Goal: Task Accomplishment & Management: Manage account settings

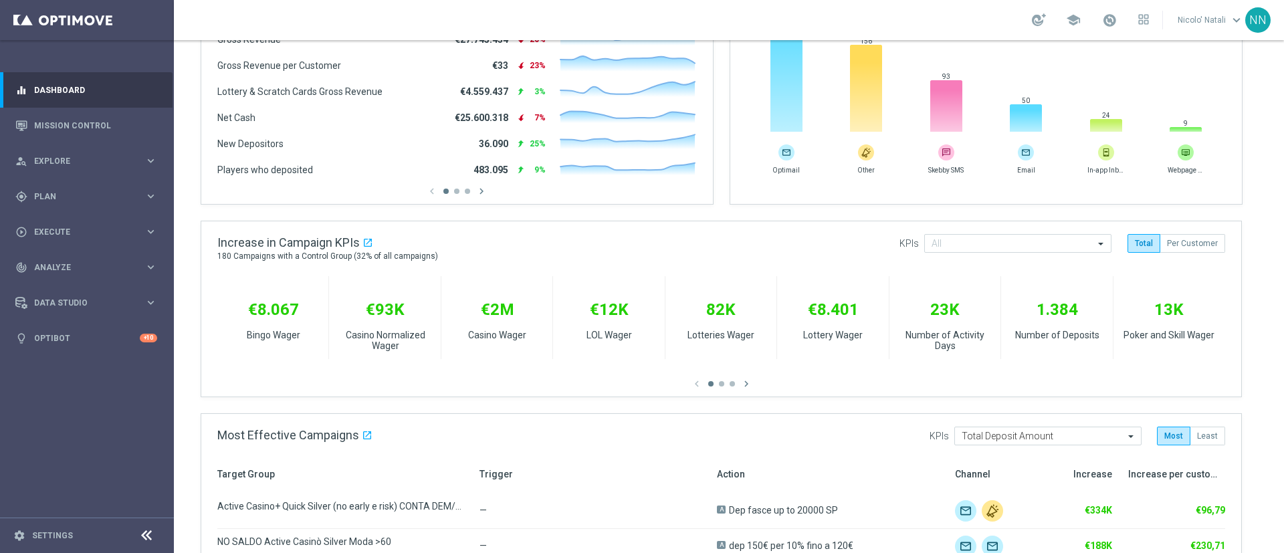
scroll to position [319, 0]
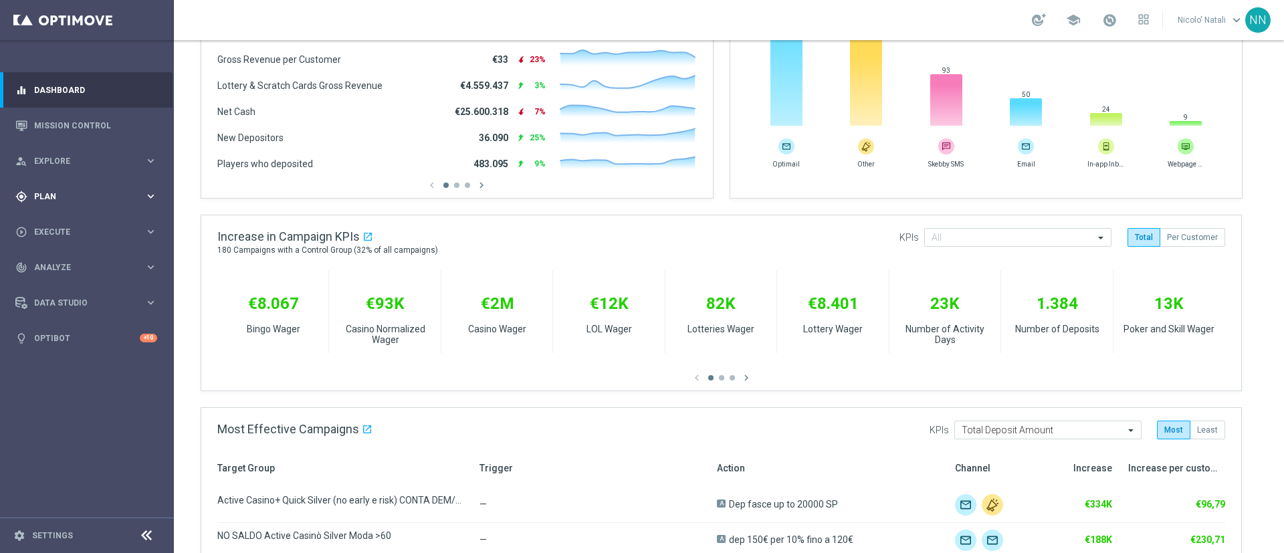
click at [53, 197] on span "Plan" at bounding box center [89, 197] width 110 height 8
click at [68, 268] on button "Templates keyboard_arrow_right" at bounding box center [96, 264] width 123 height 11
click at [63, 283] on link "Optimail" at bounding box center [90, 284] width 98 height 11
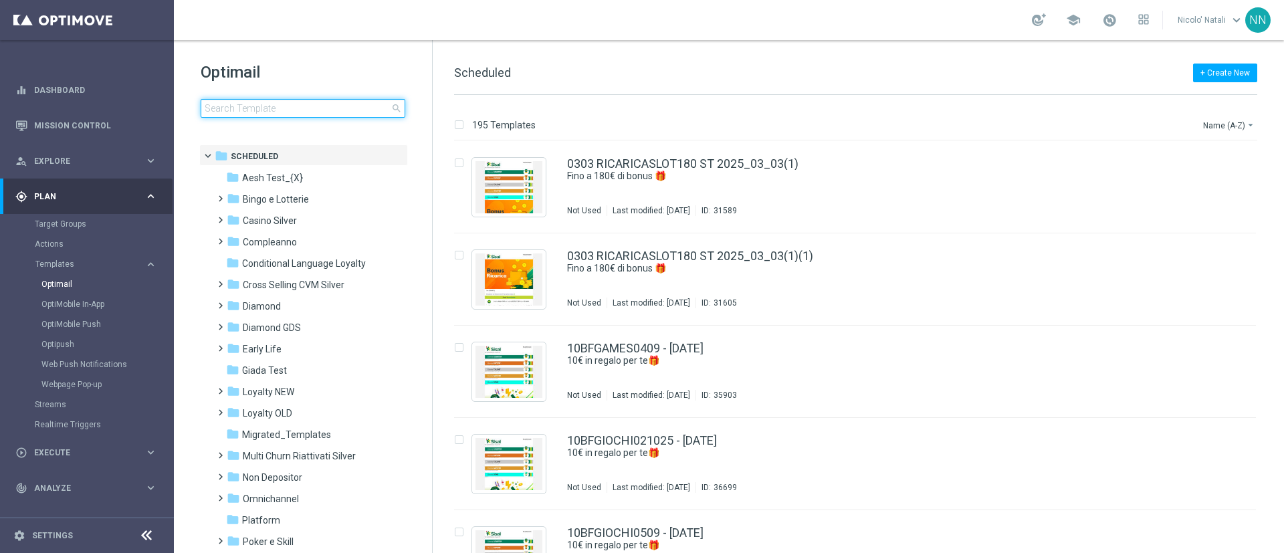
click at [251, 108] on input at bounding box center [303, 108] width 205 height 19
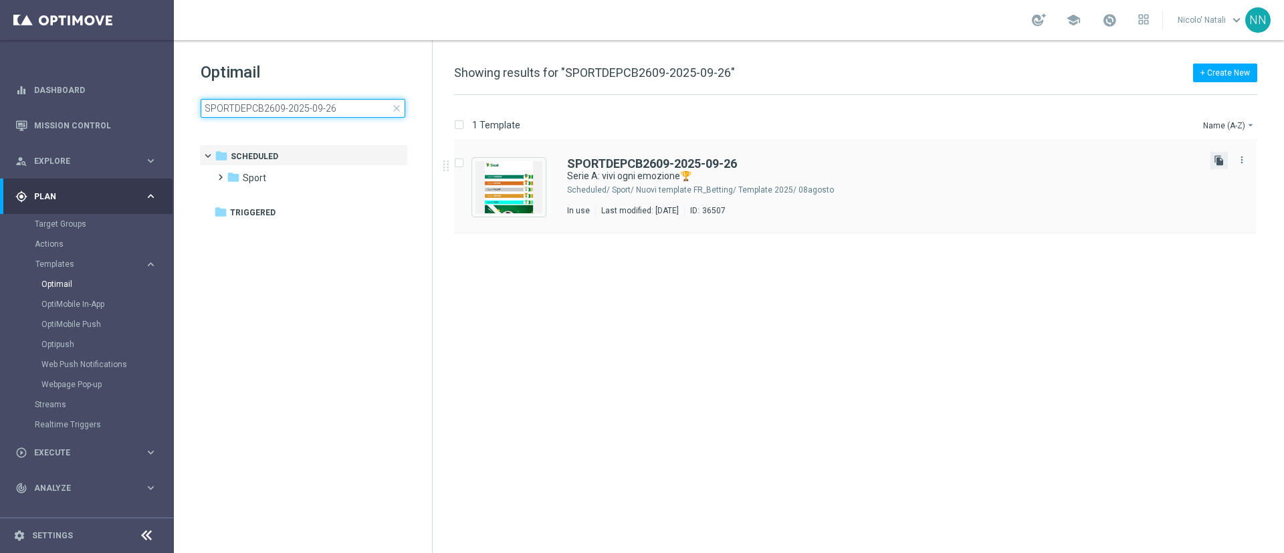
type input "SPORTDEPCB2609-2025-09-26"
click at [1219, 165] on icon "file_copy" at bounding box center [1219, 160] width 11 height 11
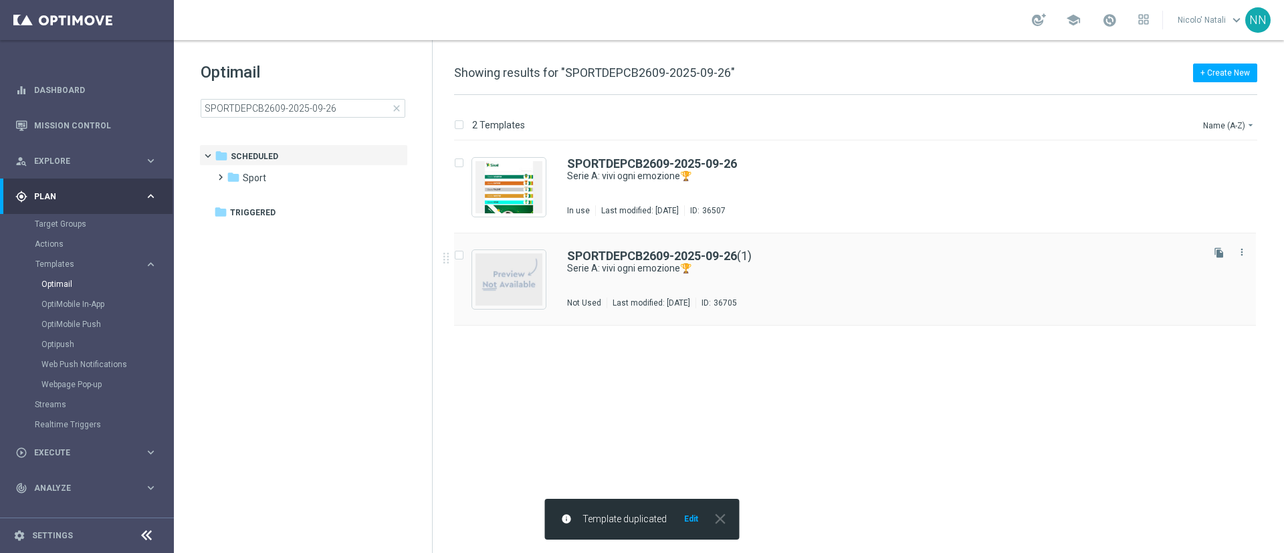
click at [923, 260] on div "SPORTDEPCB2609-2025-09-26 (1)" at bounding box center [883, 256] width 633 height 12
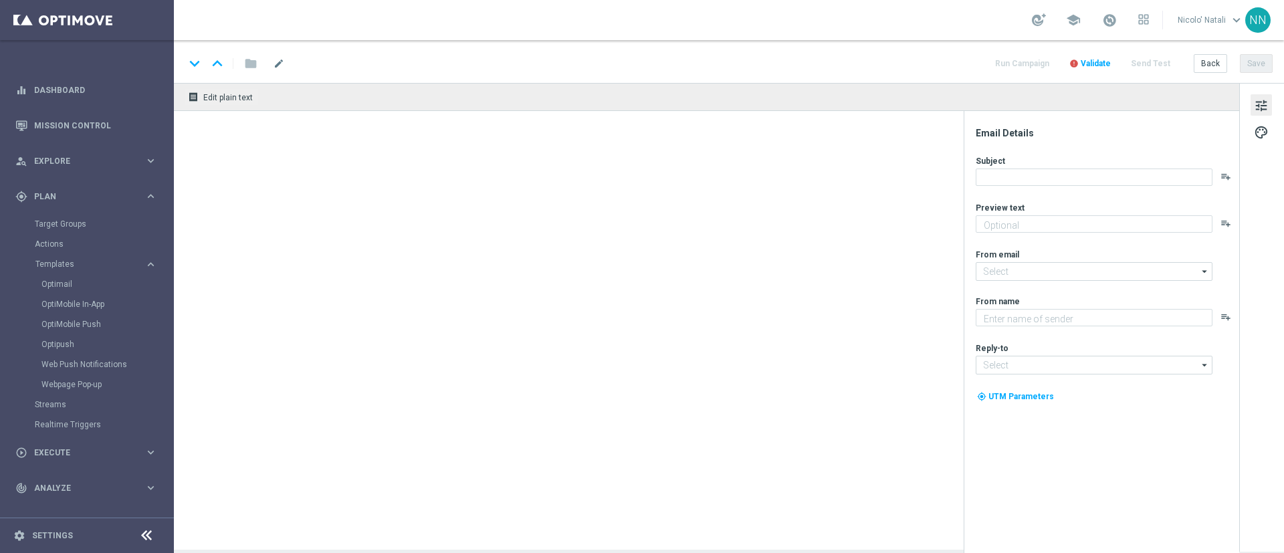
type textarea "fino a 20€ di Bonus🎁"
type input "[EMAIL_ADDRESS][DOMAIN_NAME]"
type textarea "Sisal"
type input "[EMAIL_ADDRESS][DOMAIN_NAME]"
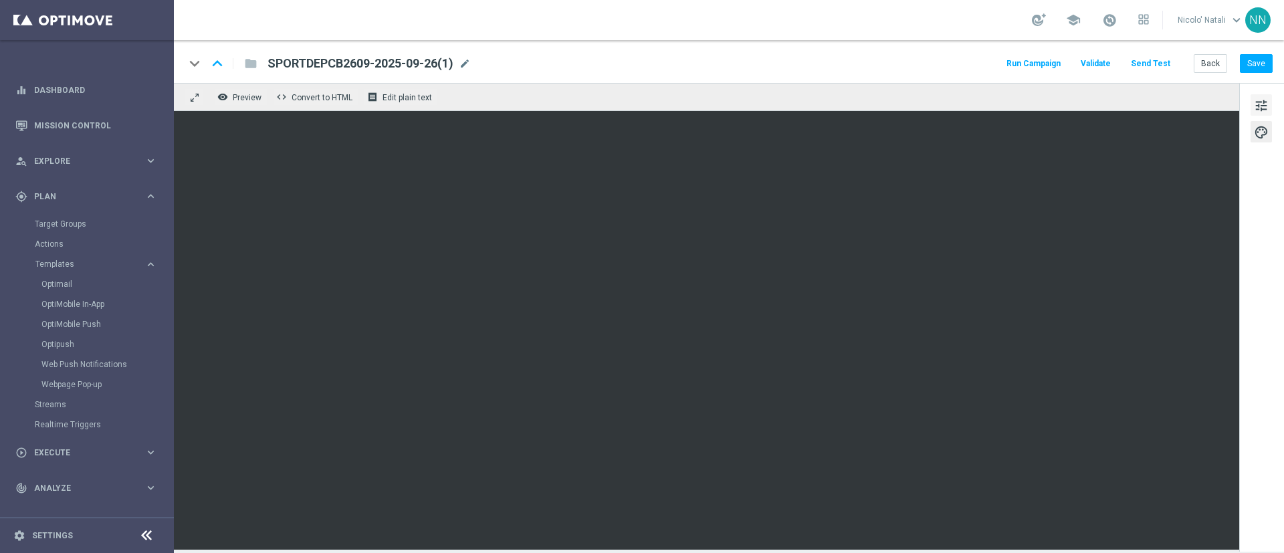
click at [1257, 100] on span "tune" at bounding box center [1261, 105] width 15 height 17
click at [470, 58] on span "mode_edit" at bounding box center [465, 64] width 12 height 12
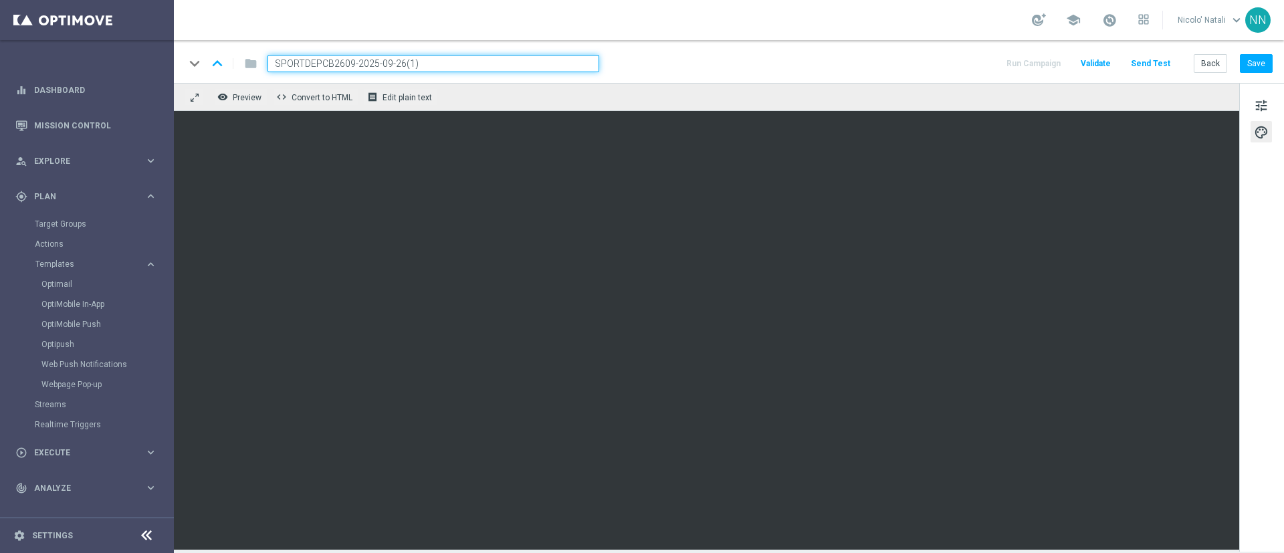
click at [452, 68] on input "SPORTDEPCB2609-2025-09-26(1)" at bounding box center [434, 63] width 332 height 17
paste input "M03010-2025-10-03"
type input "SPORTM03010-2025-10-03"
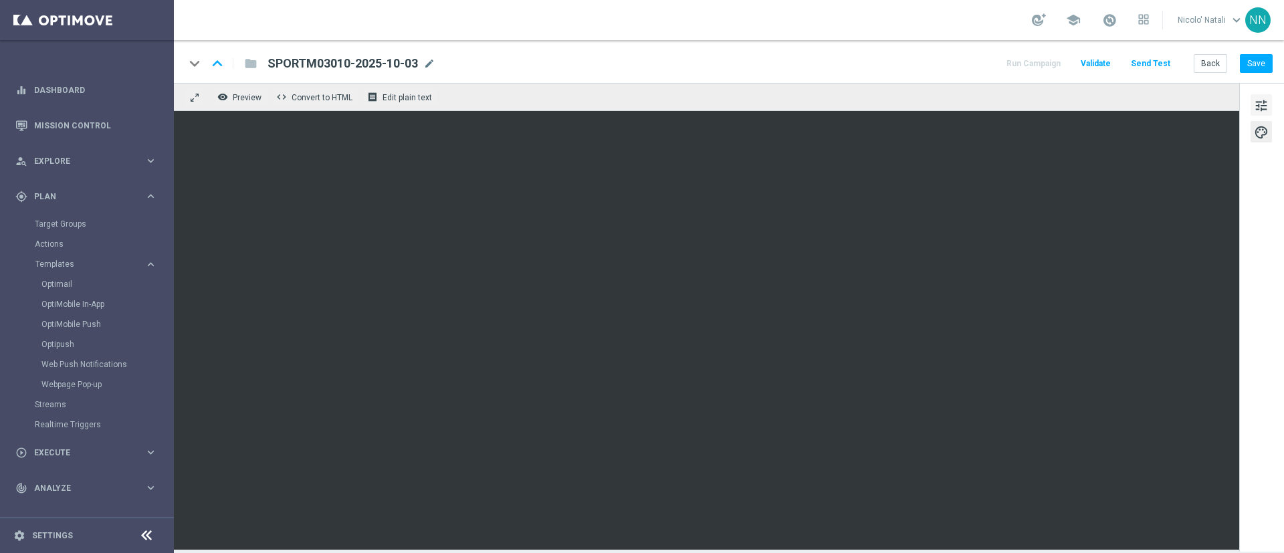
click at [1261, 96] on button "tune" at bounding box center [1261, 104] width 21 height 21
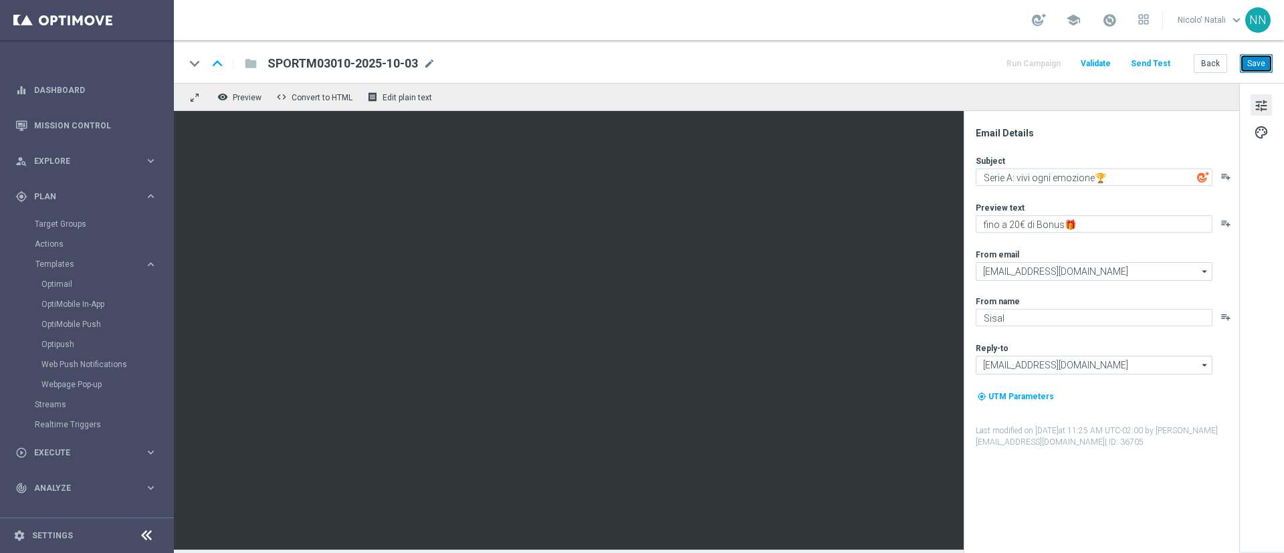
click at [1247, 56] on button "Save" at bounding box center [1256, 63] width 33 height 19
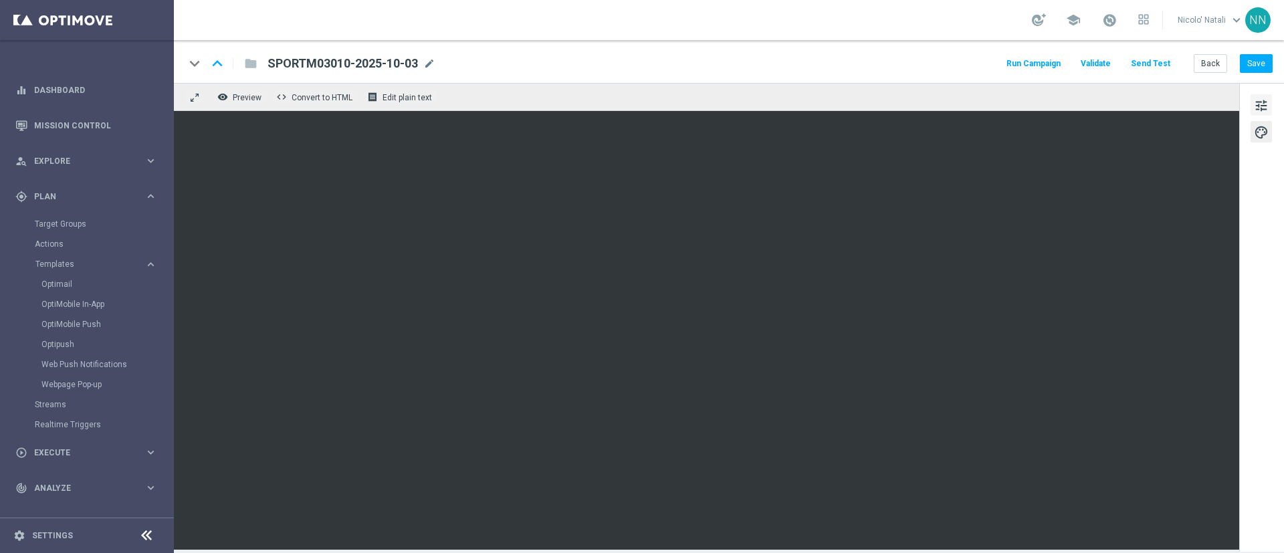
click at [1259, 98] on span "tune" at bounding box center [1261, 105] width 15 height 17
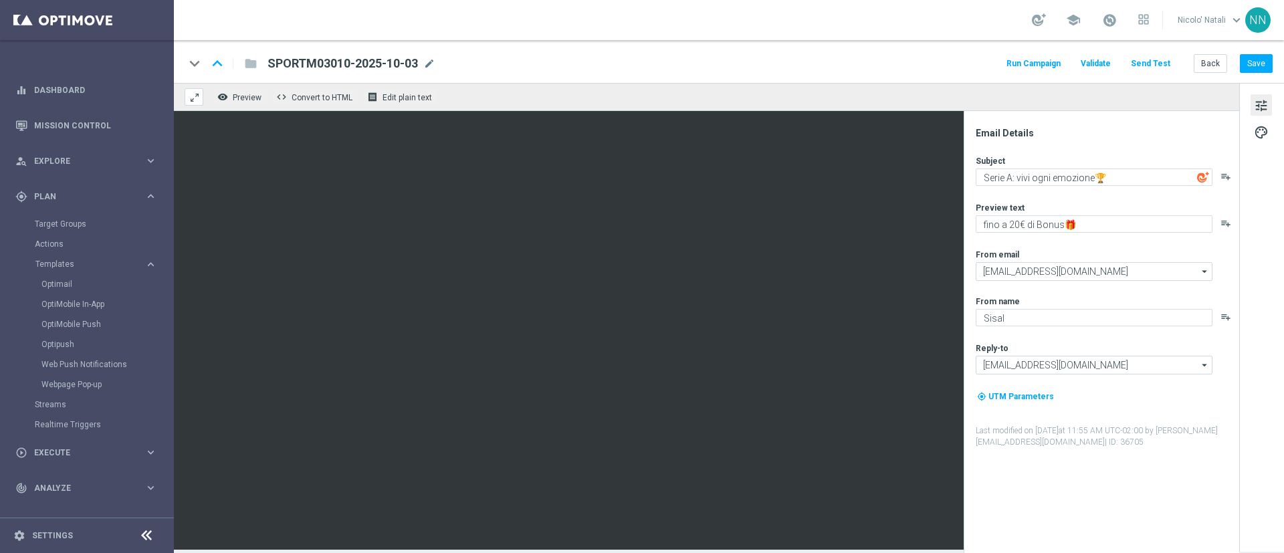
click at [193, 96] on span at bounding box center [194, 97] width 11 height 11
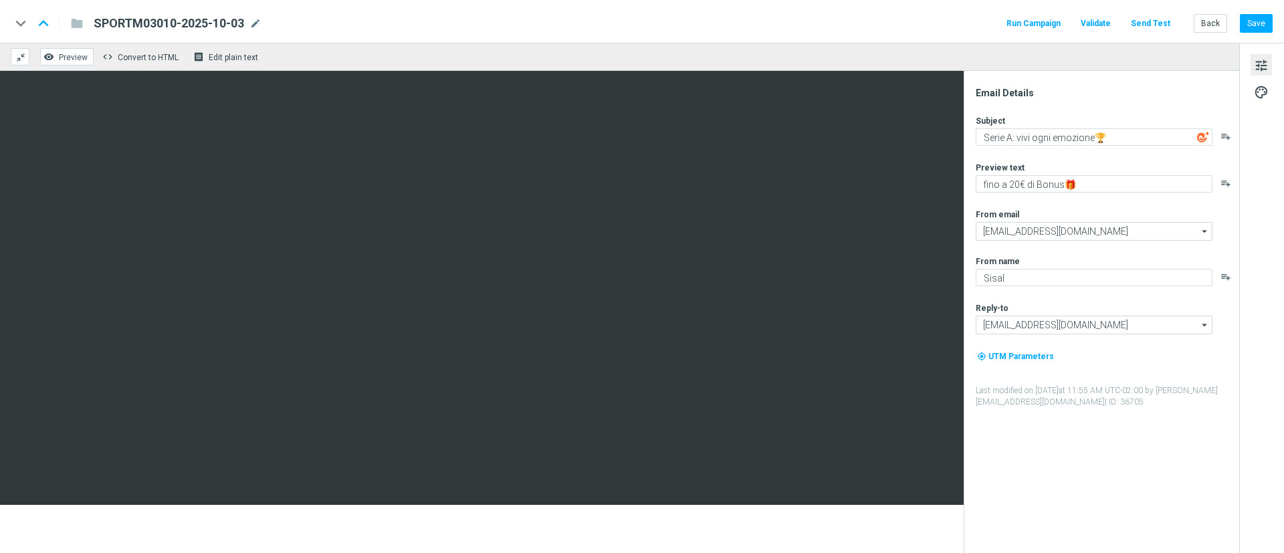
click at [56, 49] on button "remove_red_eye Preview" at bounding box center [67, 56] width 54 height 17
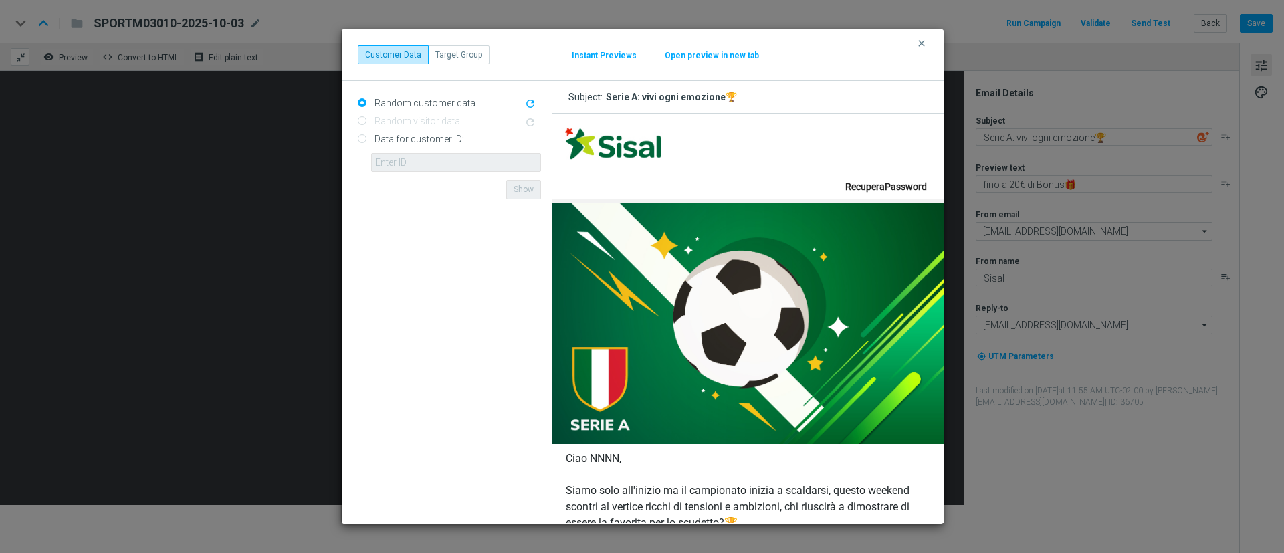
click at [607, 55] on button "Instant Previews" at bounding box center [604, 55] width 66 height 11
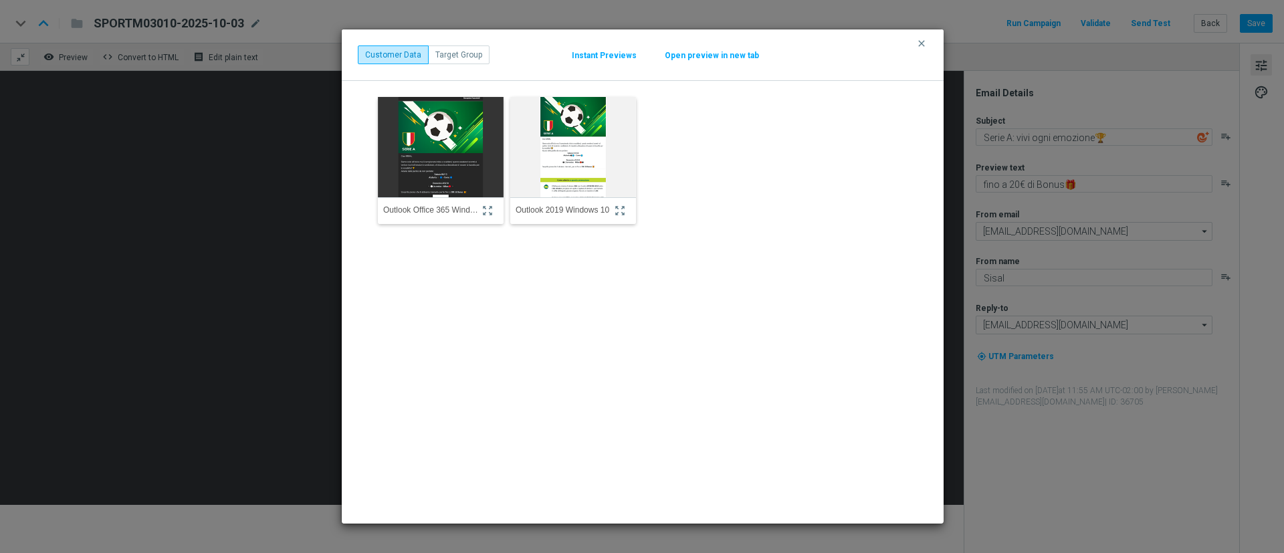
click at [693, 52] on button "Open preview in new tab" at bounding box center [712, 55] width 96 height 11
click at [448, 127] on img at bounding box center [441, 148] width 138 height 148
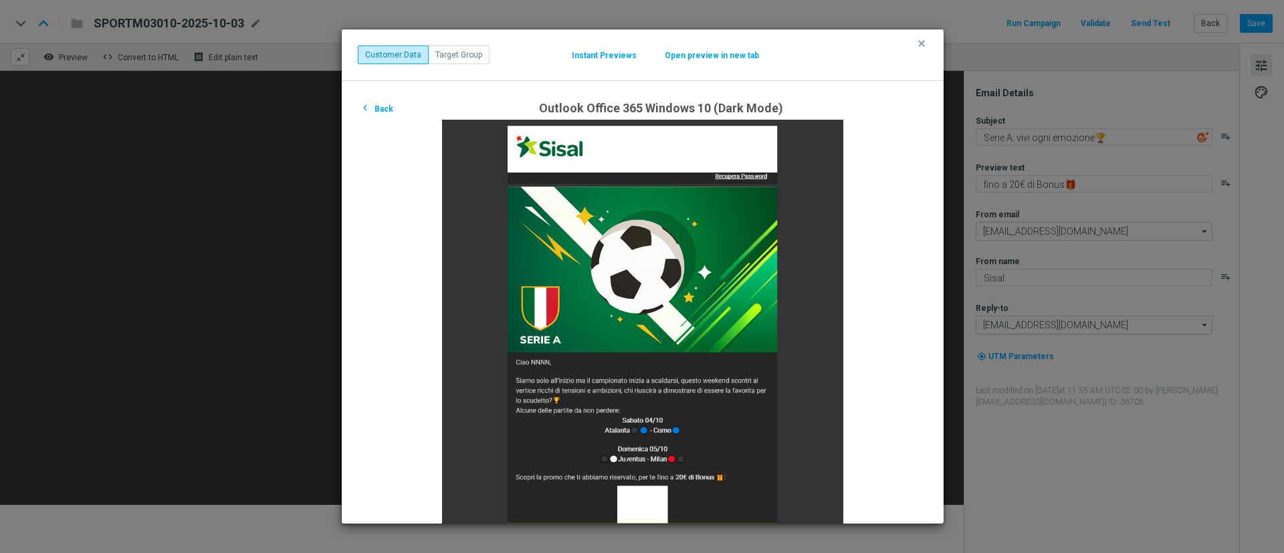
click at [381, 106] on button "chevron_left Back" at bounding box center [376, 108] width 37 height 16
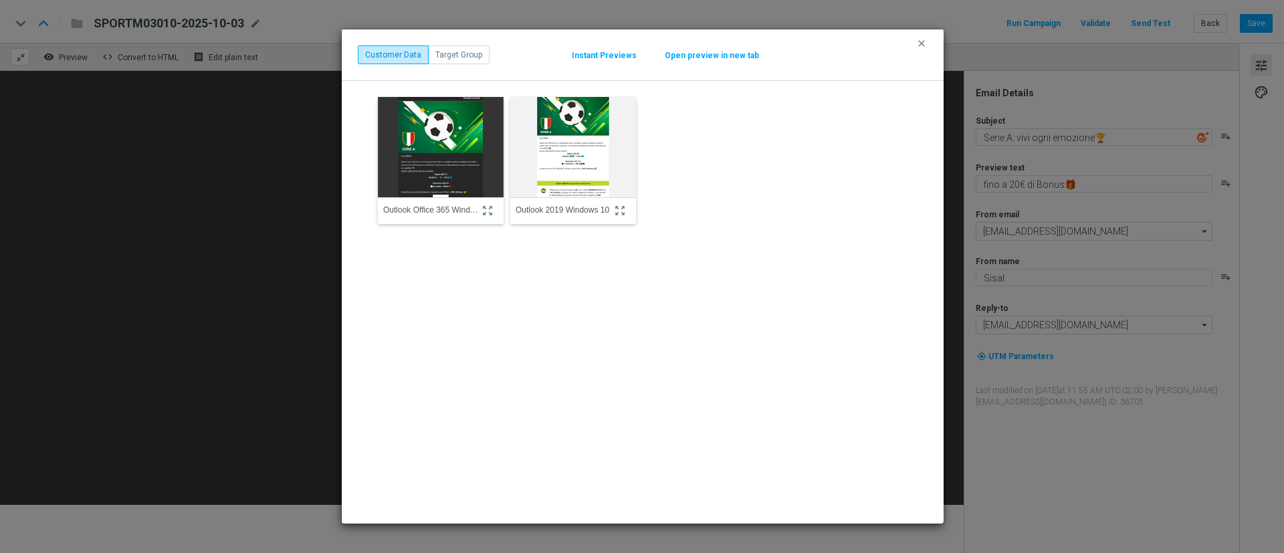
click at [558, 126] on img at bounding box center [573, 148] width 138 height 148
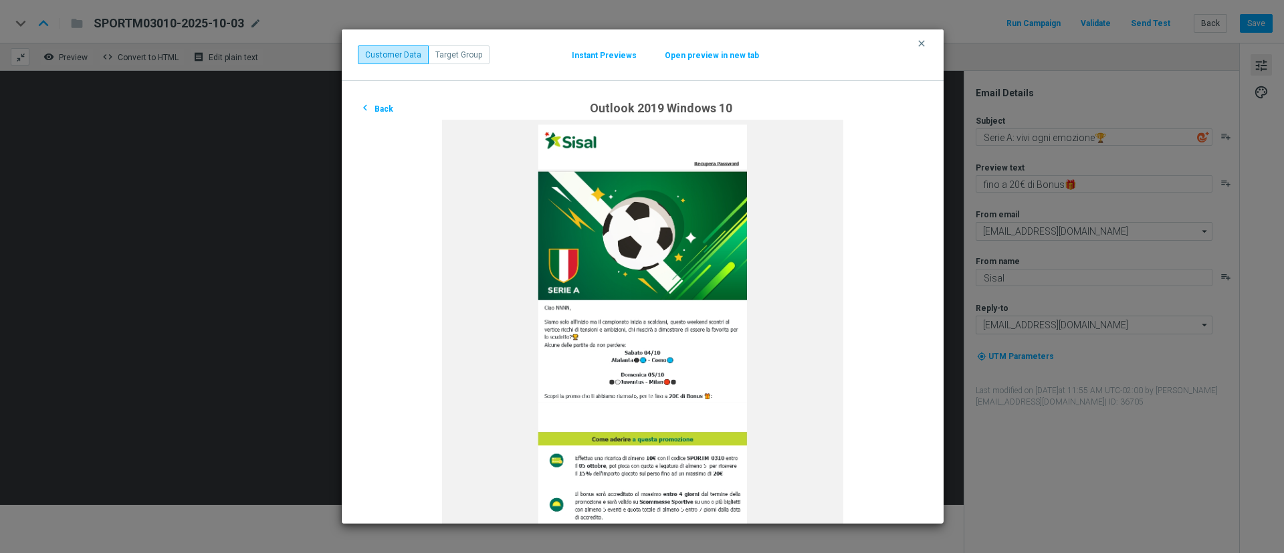
click at [391, 109] on button "chevron_left Back" at bounding box center [376, 108] width 37 height 16
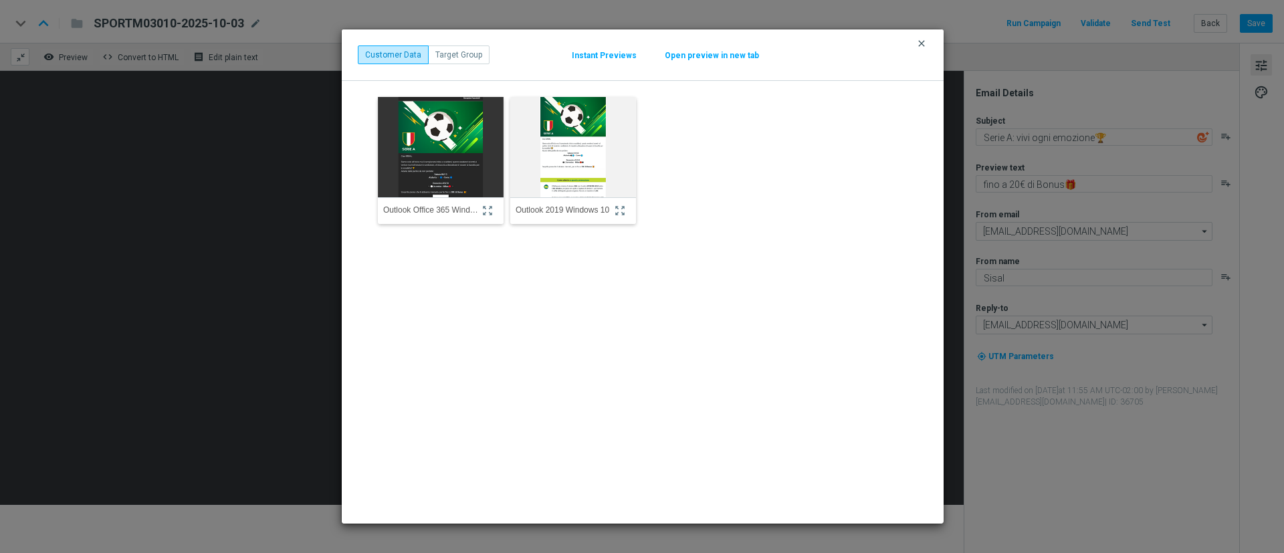
click at [924, 43] on icon "clear" at bounding box center [921, 43] width 11 height 11
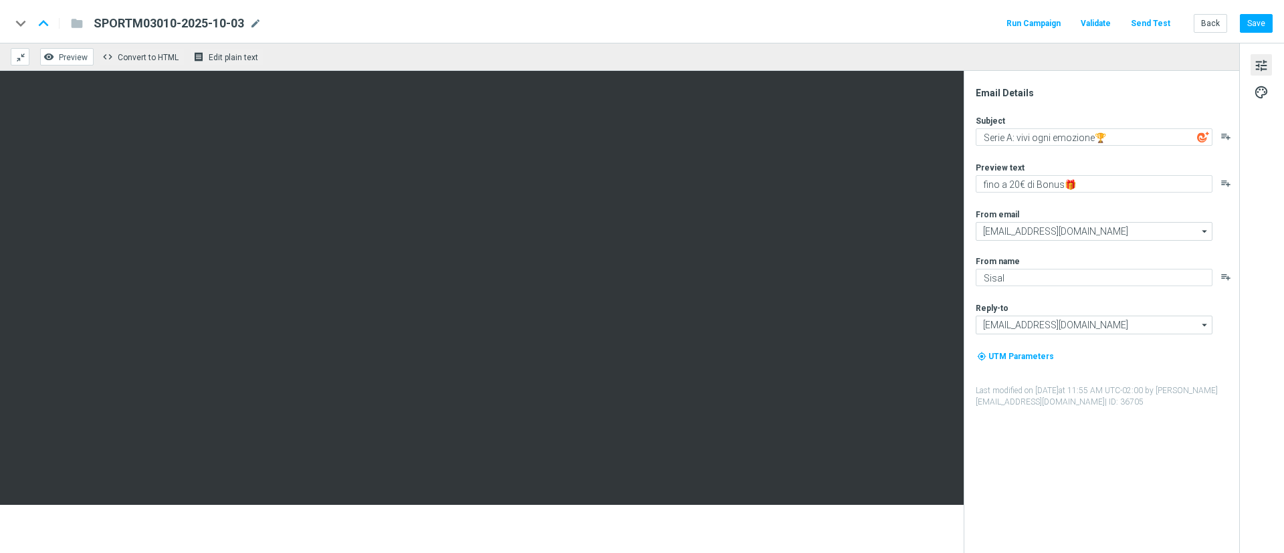
click at [68, 57] on span "Preview" at bounding box center [73, 57] width 29 height 9
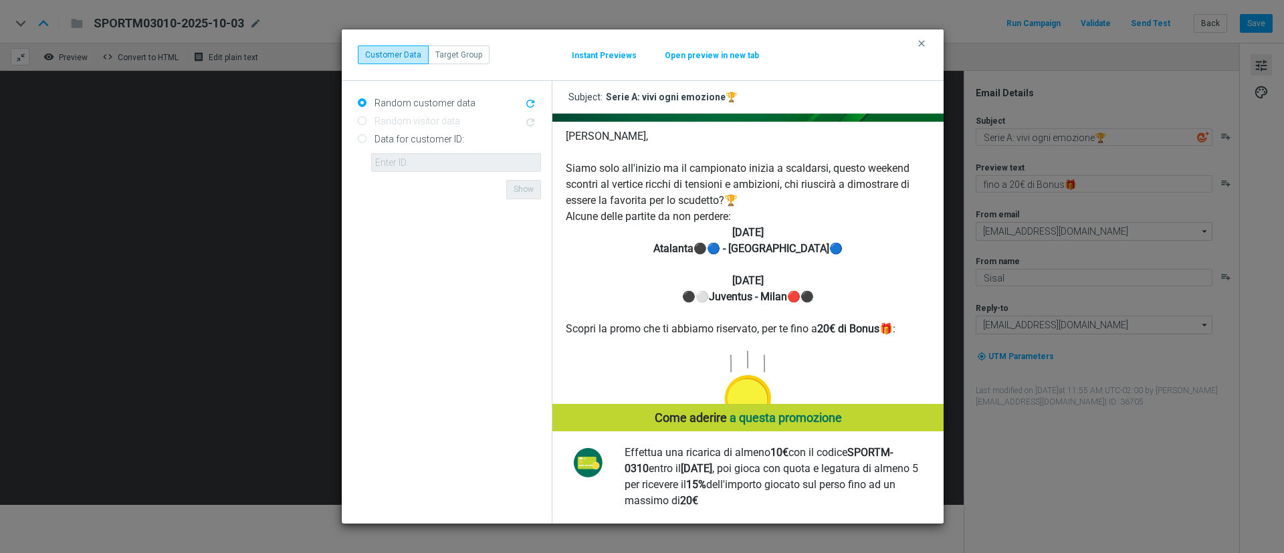
scroll to position [323, 0]
click at [922, 45] on icon "clear" at bounding box center [921, 43] width 11 height 11
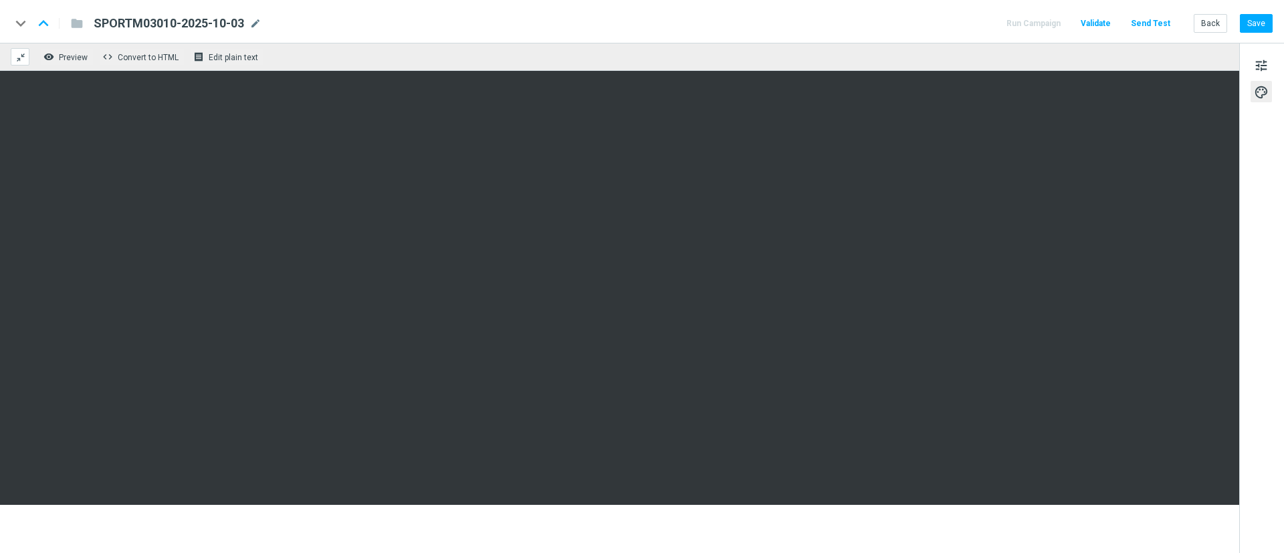
click at [815, 524] on div at bounding box center [619, 312] width 1239 height 482
click at [159, 532] on div at bounding box center [619, 312] width 1239 height 482
click at [1257, 69] on span "tune" at bounding box center [1261, 65] width 15 height 17
click at [1256, 27] on button "Save" at bounding box center [1256, 23] width 33 height 19
click at [21, 52] on span at bounding box center [20, 57] width 11 height 11
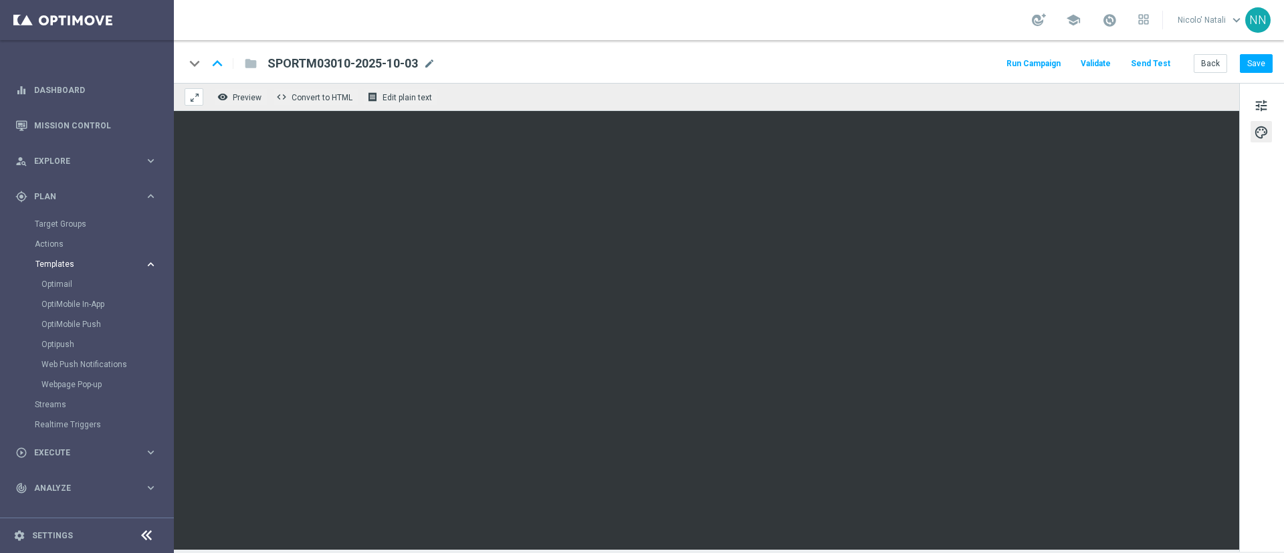
click at [58, 259] on button "Templates keyboard_arrow_right" at bounding box center [96, 264] width 123 height 11
click at [61, 280] on link "Optimail" at bounding box center [90, 284] width 98 height 11
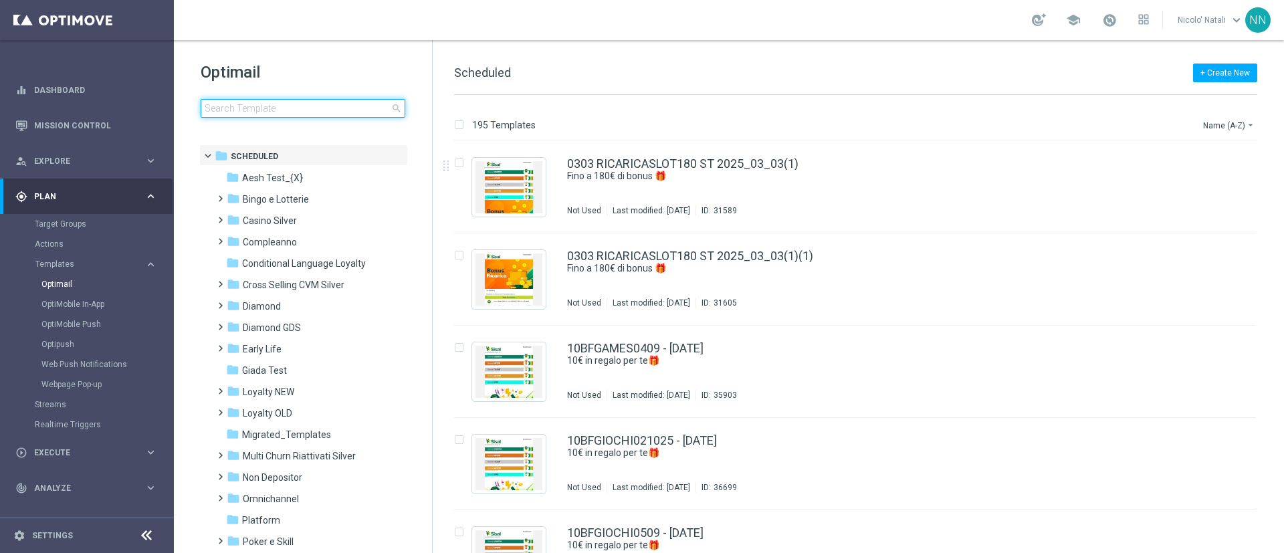
click at [316, 115] on input at bounding box center [303, 108] width 205 height 19
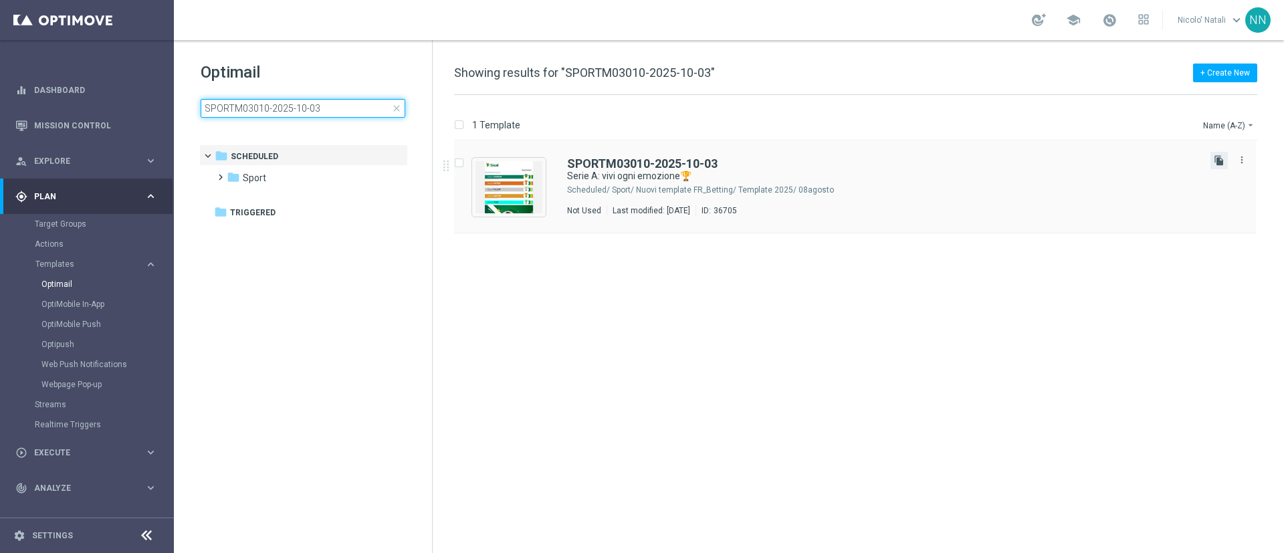
type input "SPORTM03010-2025-10-03"
click at [1219, 161] on icon "file_copy" at bounding box center [1219, 160] width 11 height 11
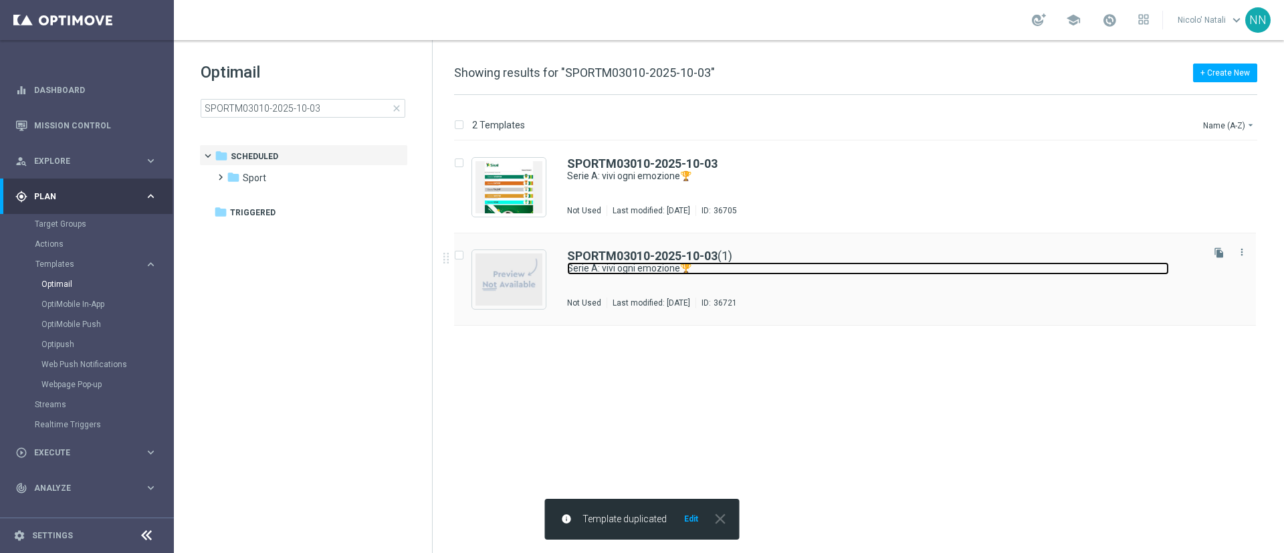
click at [823, 274] on link "Serie A: vivi ogni emozione🏆" at bounding box center [868, 268] width 602 height 13
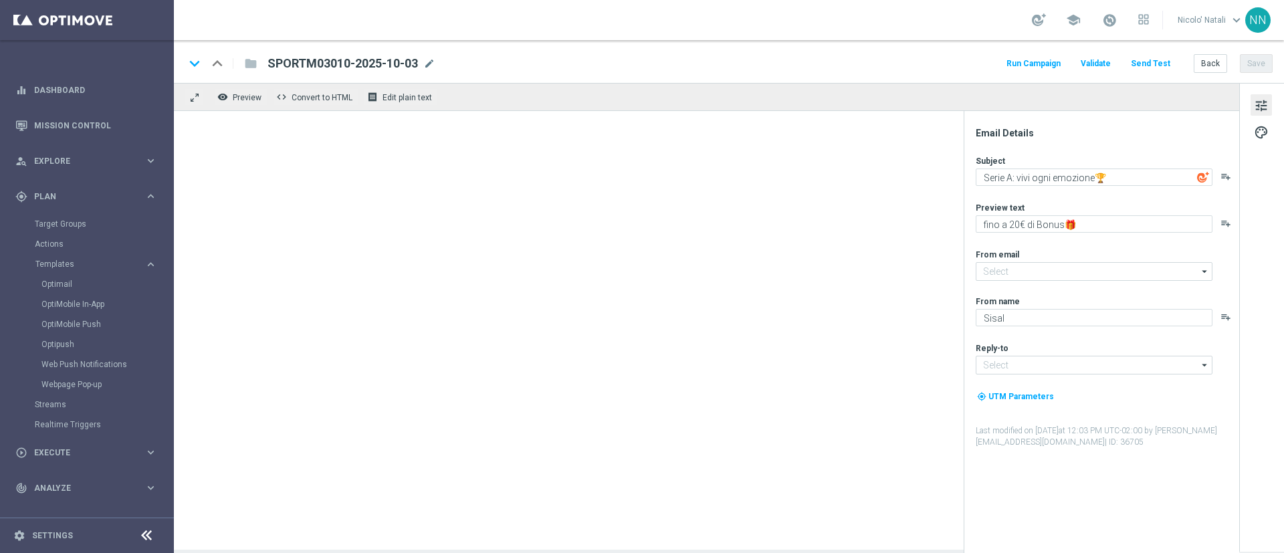
type input "[EMAIL_ADDRESS][DOMAIN_NAME]"
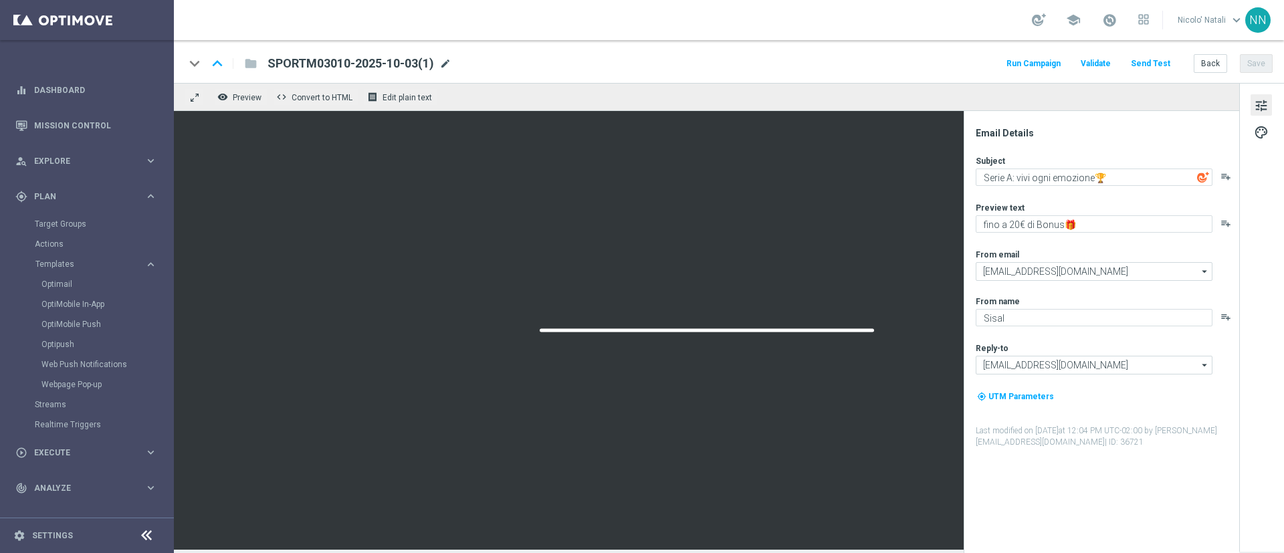
click at [445, 62] on span "mode_edit" at bounding box center [445, 64] width 12 height 12
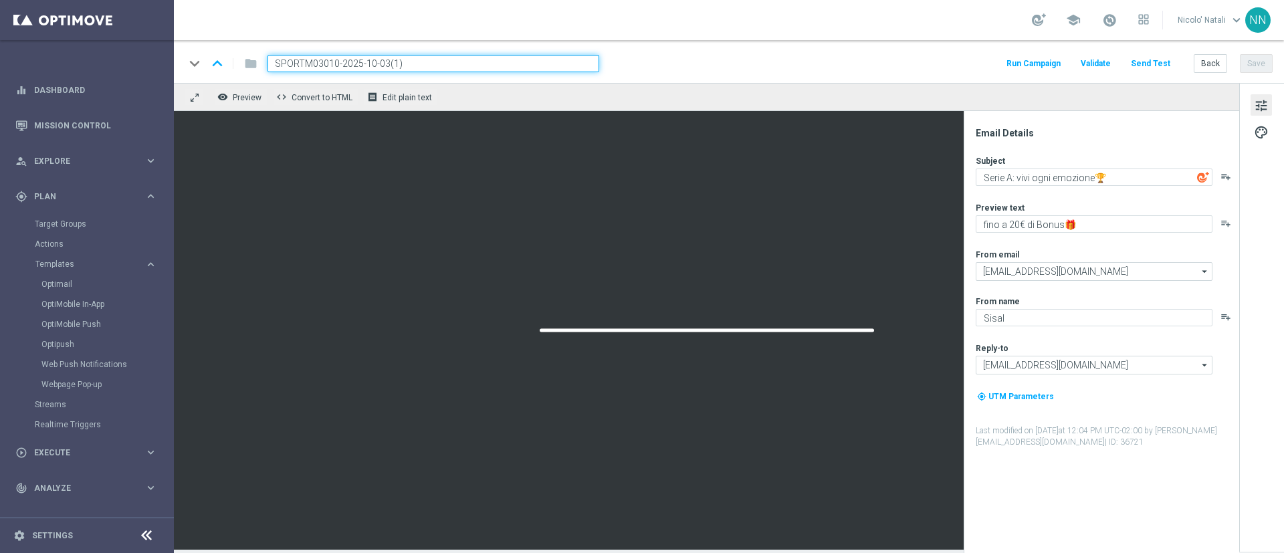
click at [445, 62] on input "SPORTM03010-2025-10-03(1)" at bounding box center [434, 63] width 332 height 17
click at [312, 59] on input "SPORTM03010-2025-10-03(1)" at bounding box center [434, 63] width 332 height 17
click at [435, 62] on input "SPORTL03010-2025-10-03(1)" at bounding box center [434, 63] width 332 height 17
type input "SPORTL03010-2025-10-03"
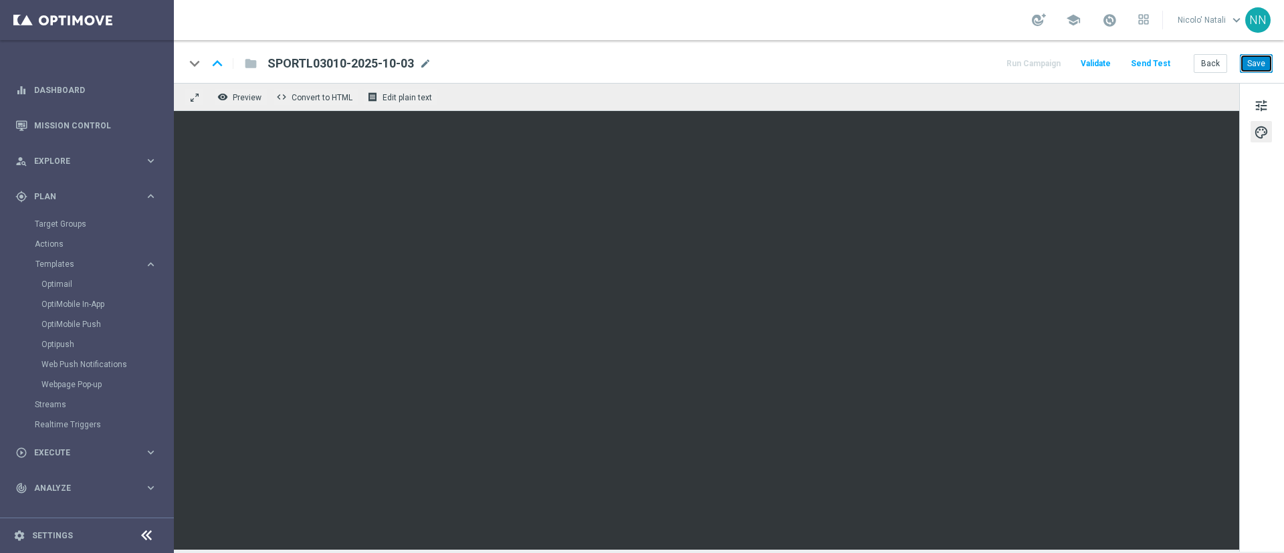
click at [1253, 64] on button "Save" at bounding box center [1256, 63] width 33 height 19
click at [422, 63] on span "mode_edit" at bounding box center [425, 64] width 12 height 12
click at [0, 0] on input "SPORTL03010-2025-10-03" at bounding box center [0, 0] width 0 height 0
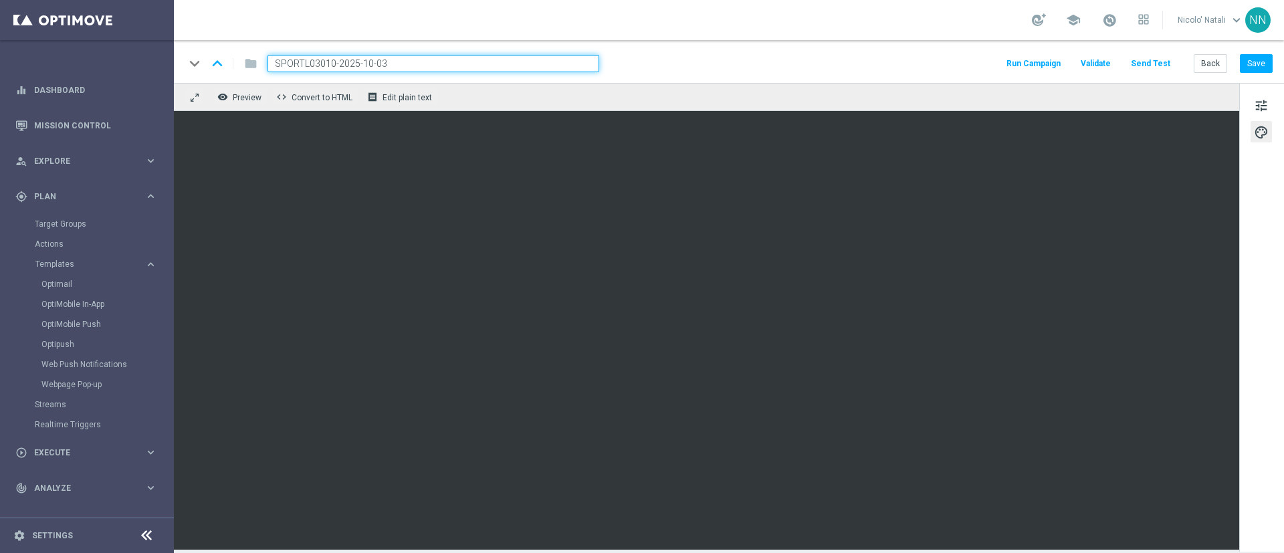
click at [422, 63] on input "SPORTL03010-2025-10-03" at bounding box center [434, 63] width 332 height 17
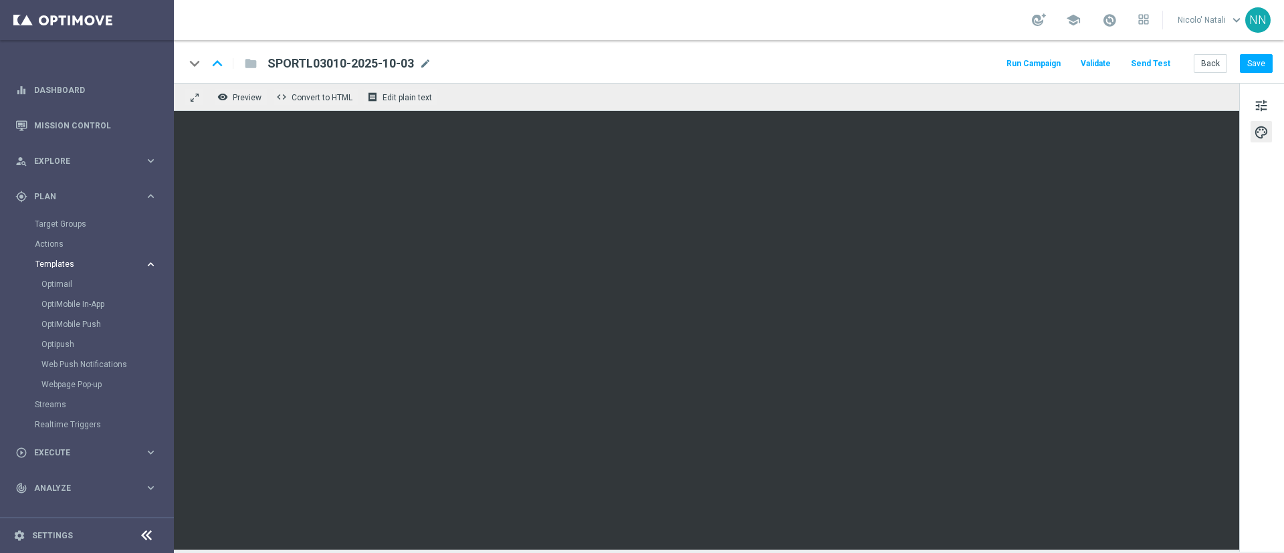
click at [56, 268] on button "Templates keyboard_arrow_right" at bounding box center [96, 264] width 123 height 11
click at [58, 281] on link "Optimail" at bounding box center [90, 284] width 98 height 11
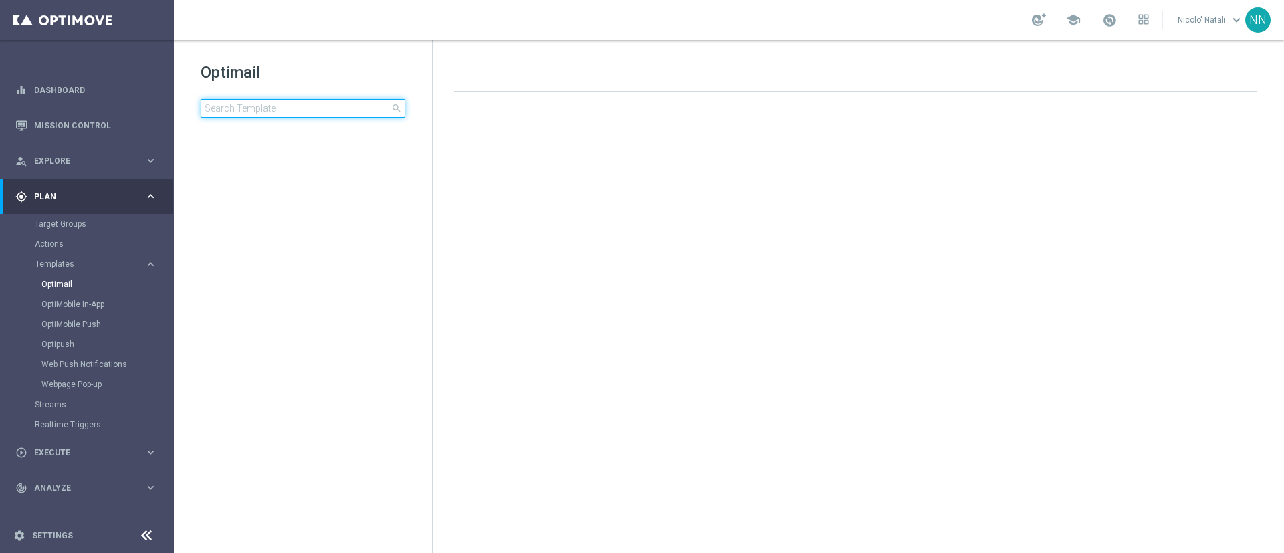
click at [291, 108] on input at bounding box center [303, 108] width 205 height 19
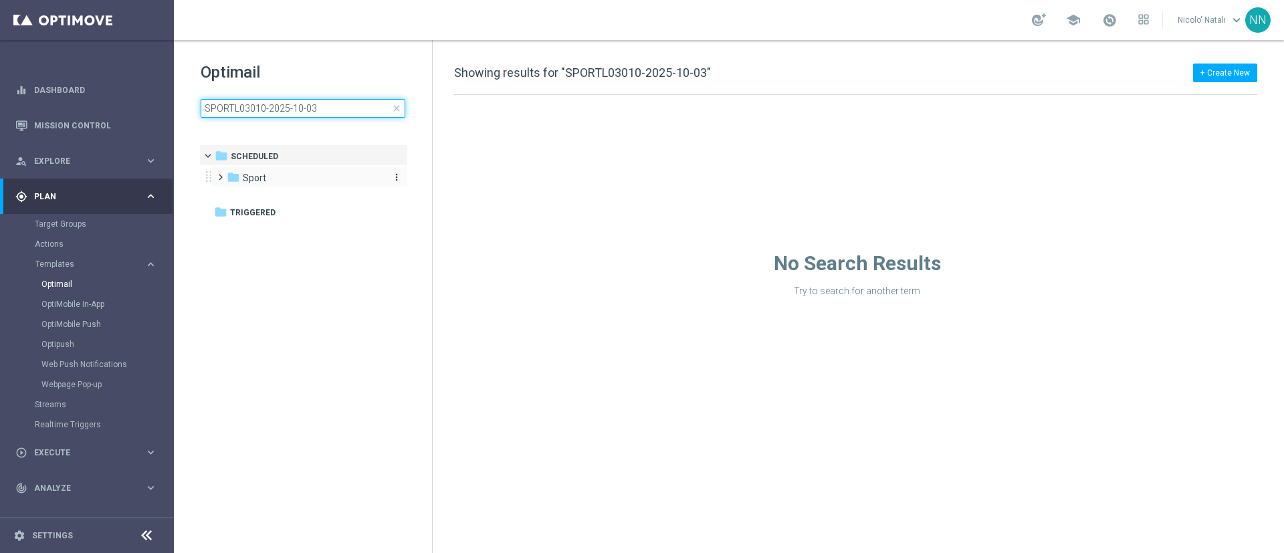
type input "SPORTL03010-2025-10-03"
click at [268, 180] on div "folder Sport" at bounding box center [304, 178] width 154 height 15
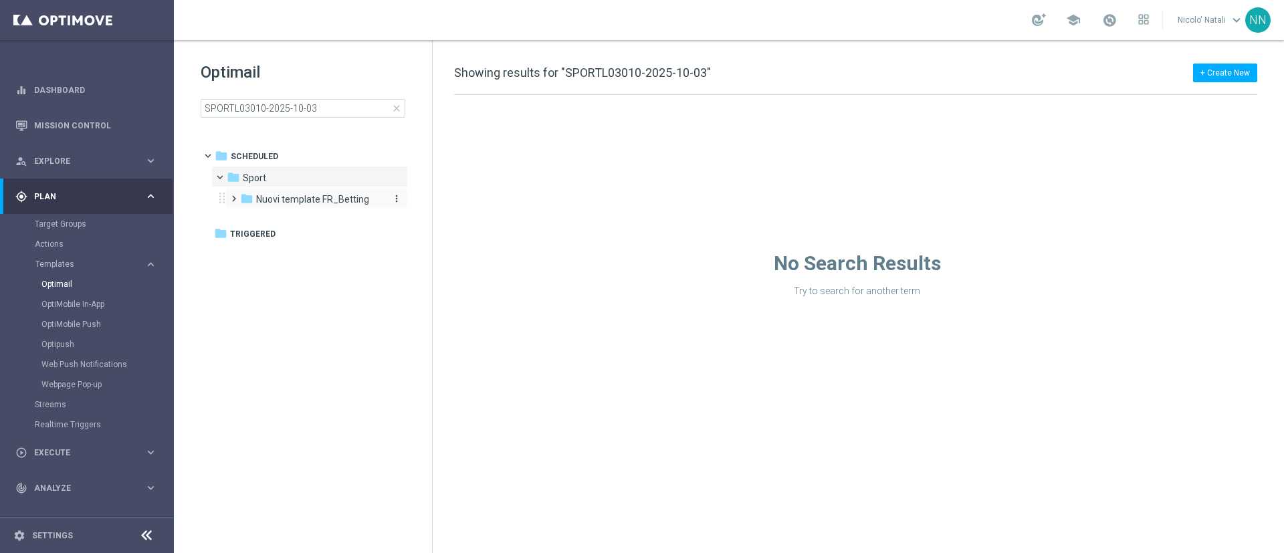
click at [350, 192] on div "folder Nuovi template FR_Betting" at bounding box center [311, 199] width 142 height 15
click at [340, 222] on div "folder Template 2025" at bounding box center [318, 220] width 131 height 15
click at [338, 231] on div "folder [DATE] more_vert" at bounding box center [329, 240] width 157 height 21
click at [338, 235] on div "folder [DATE]" at bounding box center [326, 242] width 120 height 15
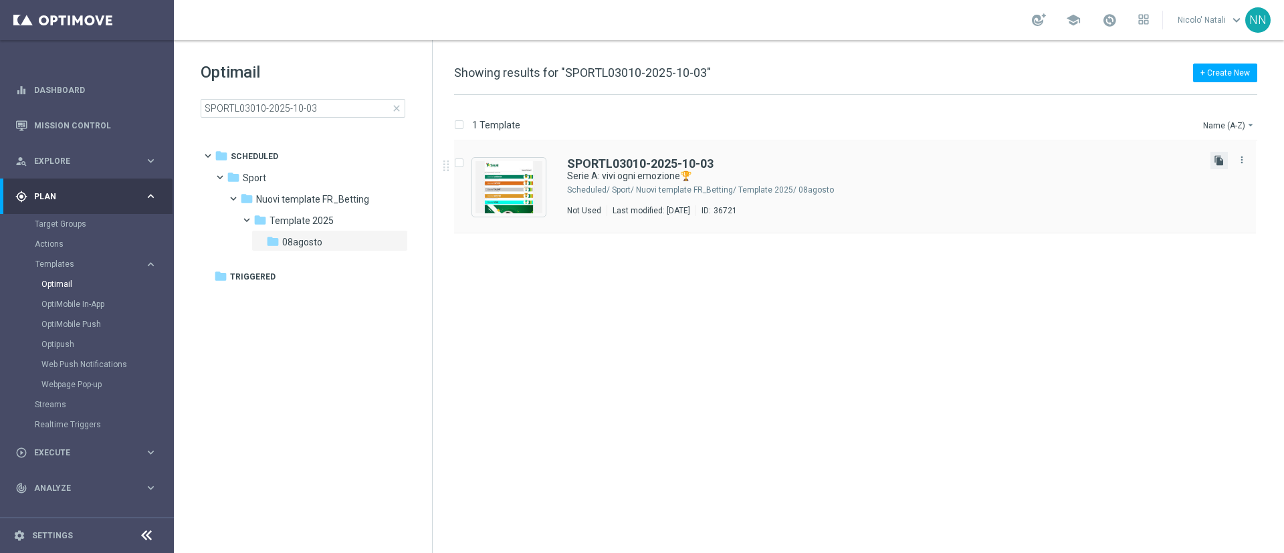
click at [1218, 161] on icon "file_copy" at bounding box center [1219, 160] width 11 height 11
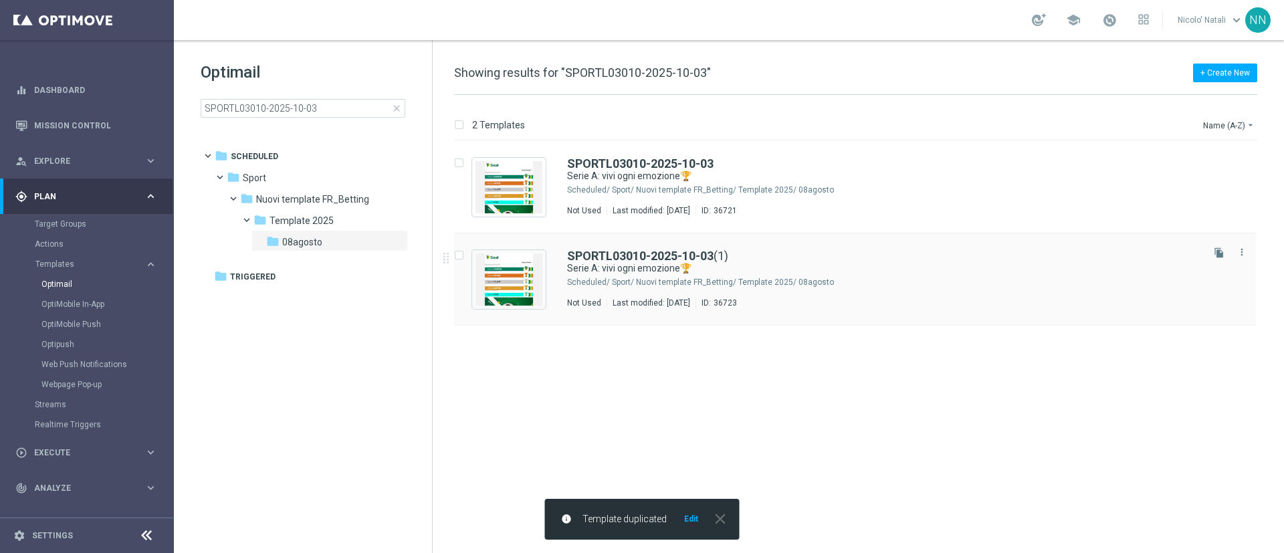
click at [896, 280] on div "Sport/ Nuovi template FR_Betting/ Template 2025/ 08agosto" at bounding box center [906, 282] width 588 height 11
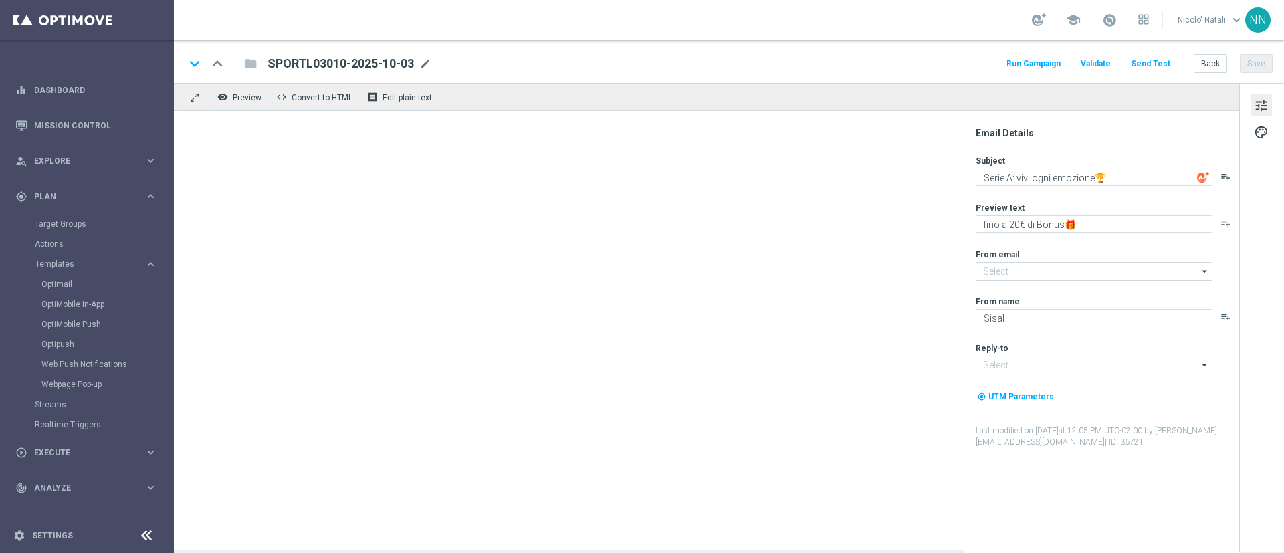
type input "[EMAIL_ADDRESS][DOMAIN_NAME]"
type input "SPORTL03010-2025-10-03(1)"
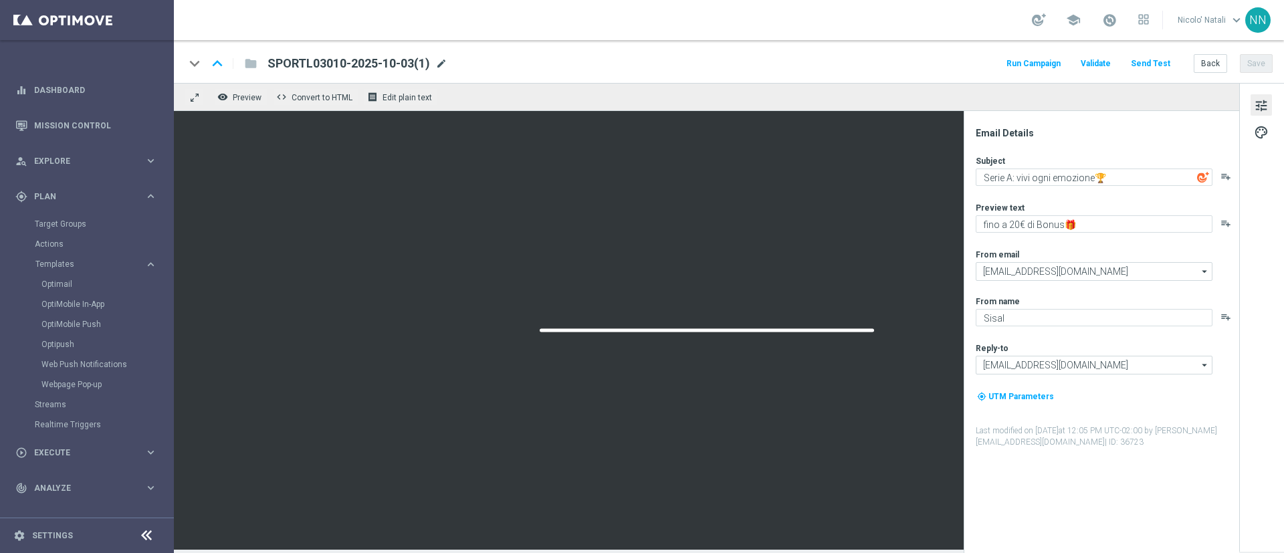
click at [438, 61] on span "mode_edit" at bounding box center [441, 64] width 12 height 12
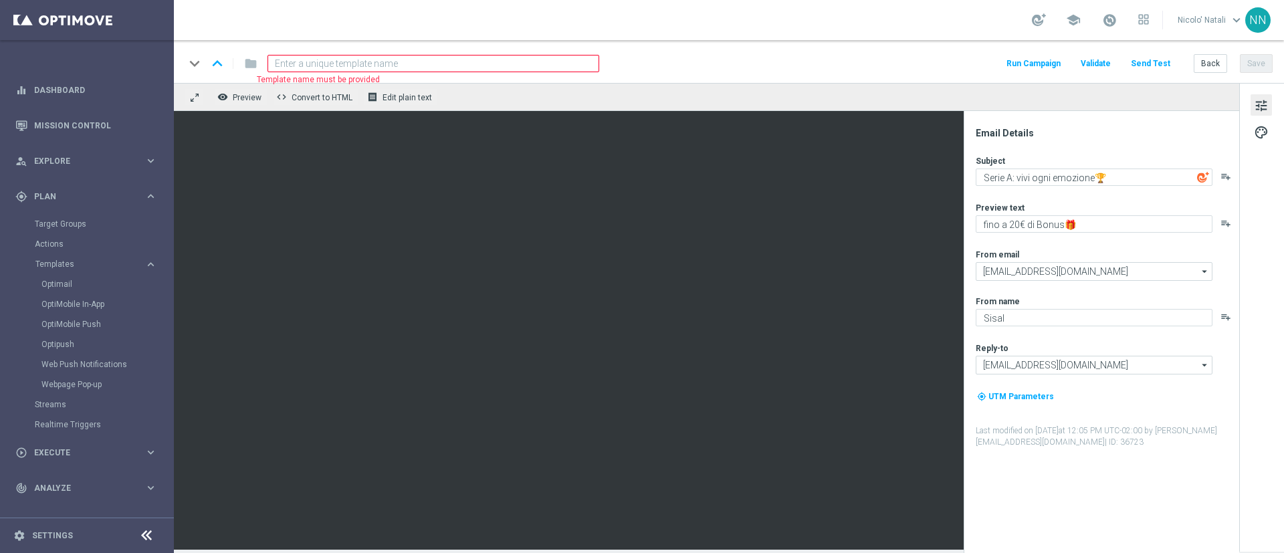
paste input "SCOMMESSE0310-2025-10-03"
type input "SCOMMESSE0310-2025-10-03"
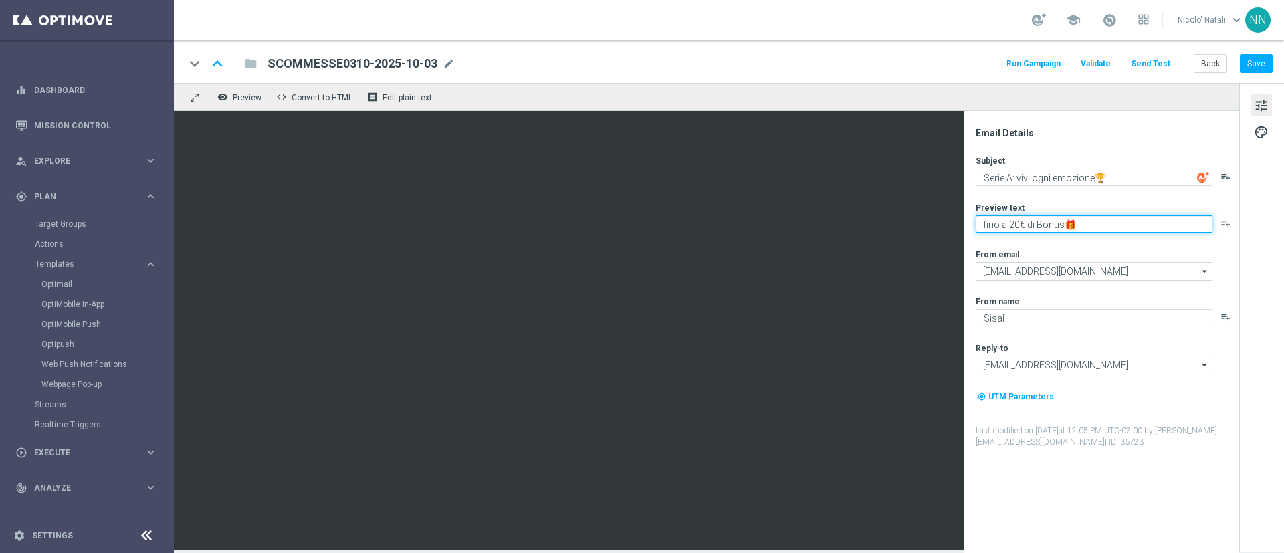
click at [1021, 225] on textarea "fino a 20€ di Bonus🎁" at bounding box center [1094, 223] width 237 height 17
type textarea "fino a 200€ di Bonus🎁"
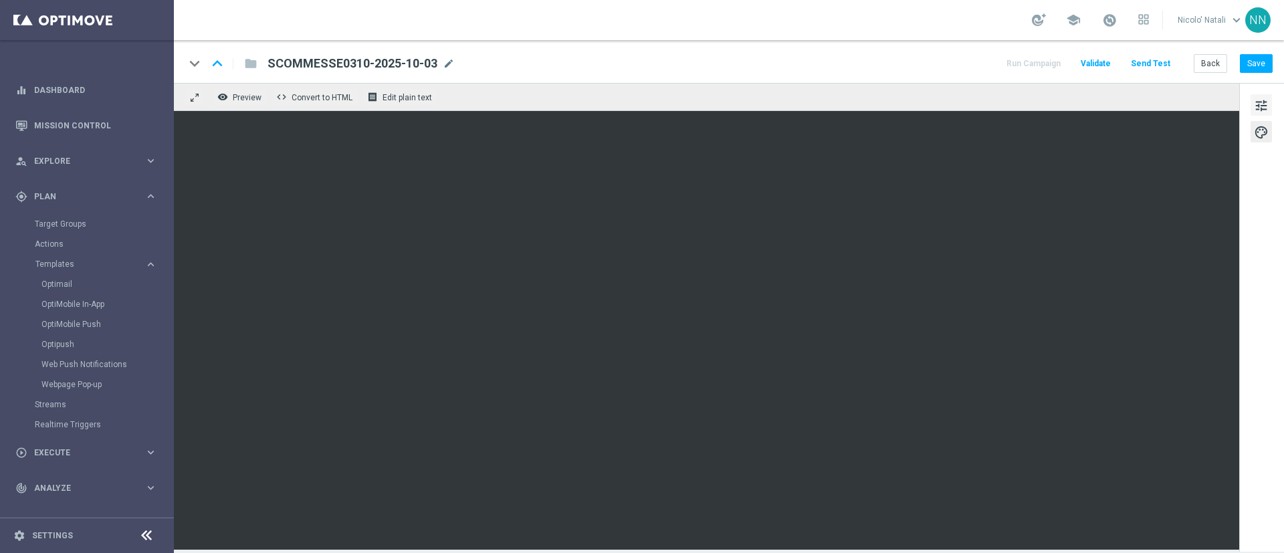
click at [1257, 97] on span "tune" at bounding box center [1261, 105] width 15 height 17
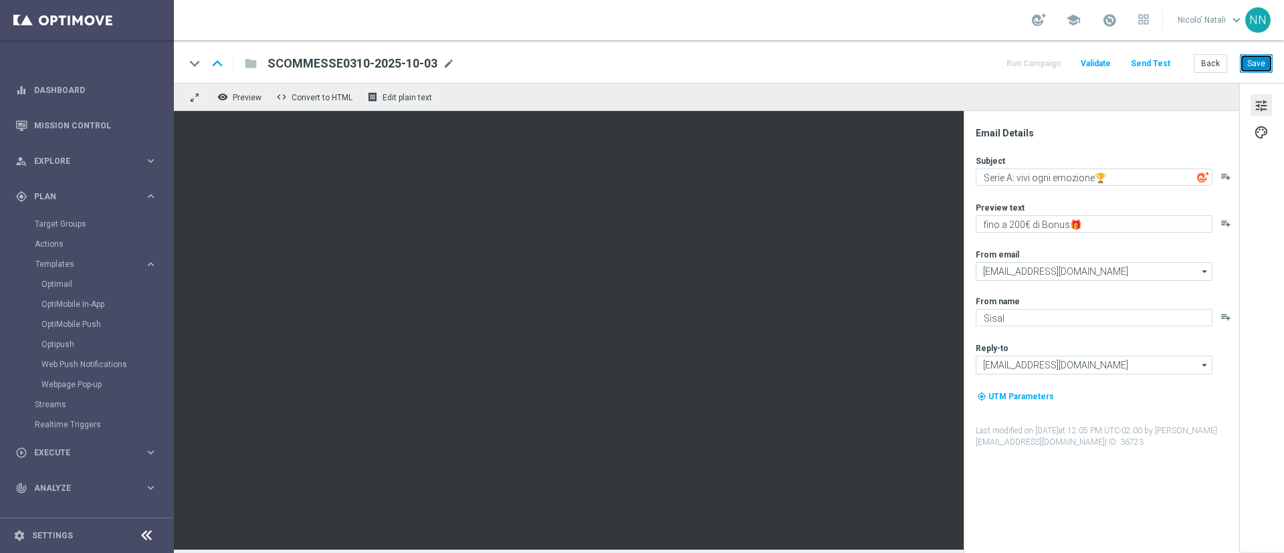
click at [1250, 64] on button "Save" at bounding box center [1256, 63] width 33 height 19
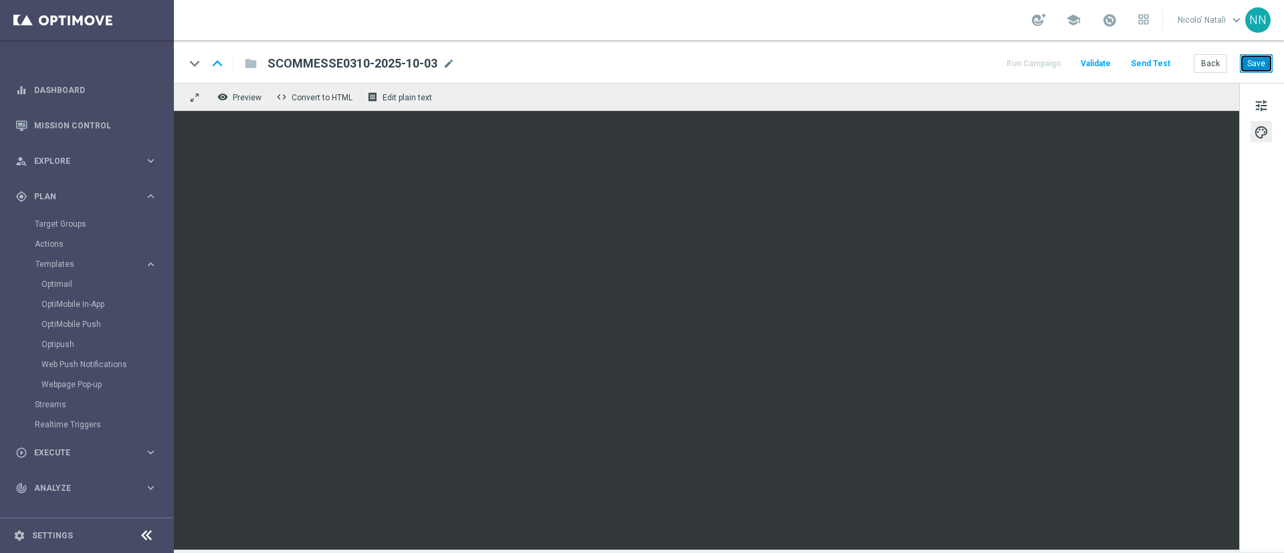
click at [1257, 58] on button "Save" at bounding box center [1256, 63] width 33 height 19
click at [1251, 61] on button "Save" at bounding box center [1256, 63] width 33 height 19
click at [447, 59] on span "mode_edit" at bounding box center [449, 64] width 12 height 12
click at [0, 0] on input "SCOMMESSE0310-2025-10-03" at bounding box center [0, 0] width 0 height 0
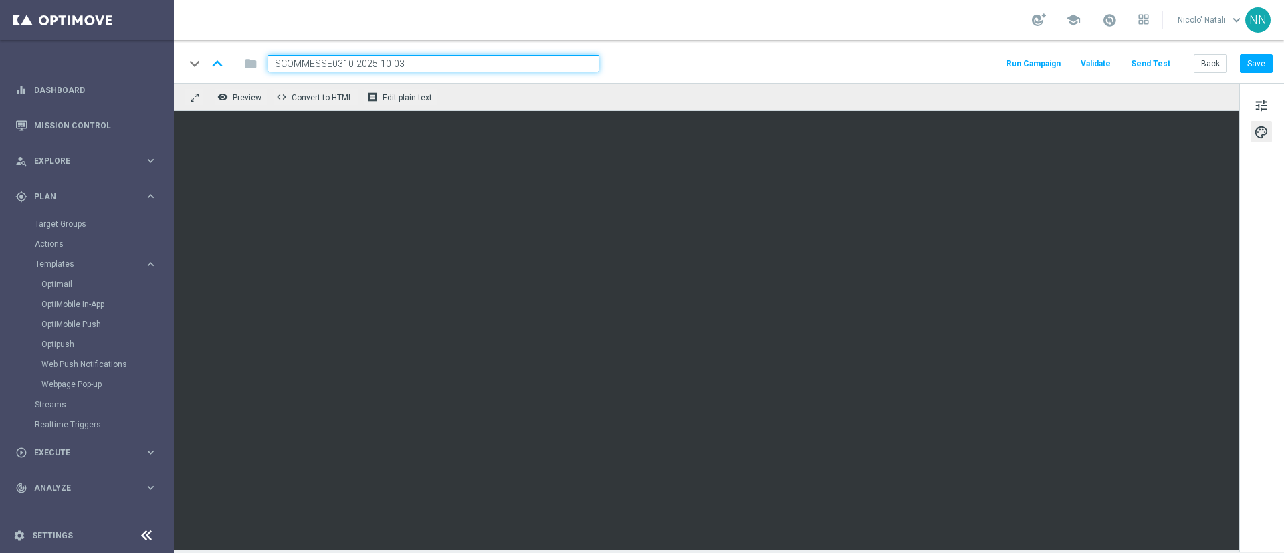
click at [447, 59] on input "SCOMMESSE0310-2025-10-03" at bounding box center [434, 63] width 332 height 17
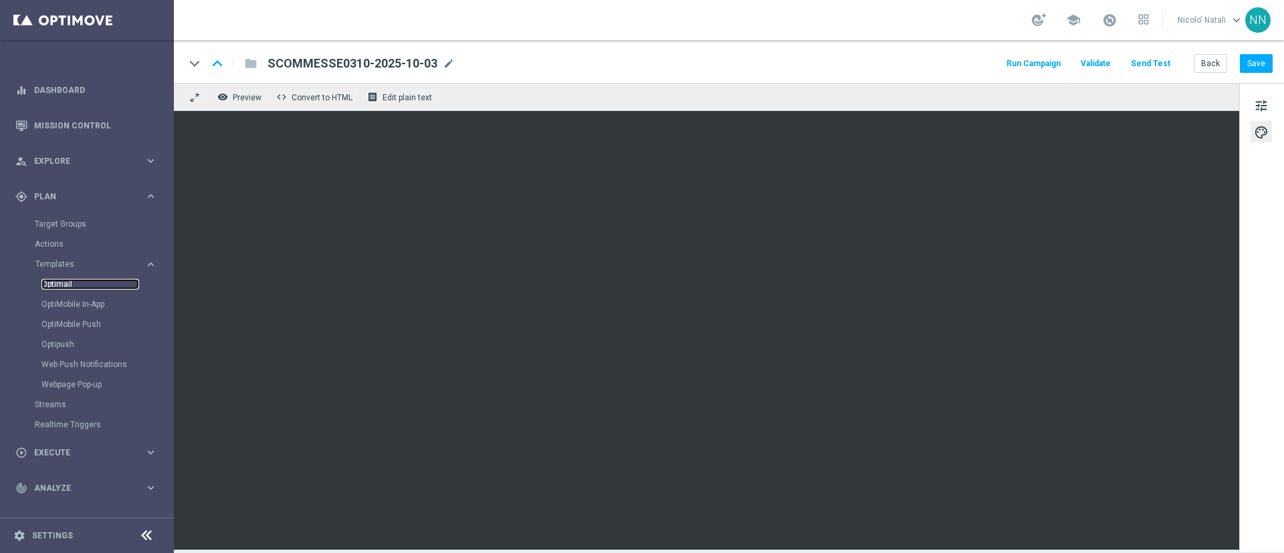
click at [60, 284] on link "Optimail" at bounding box center [90, 284] width 98 height 11
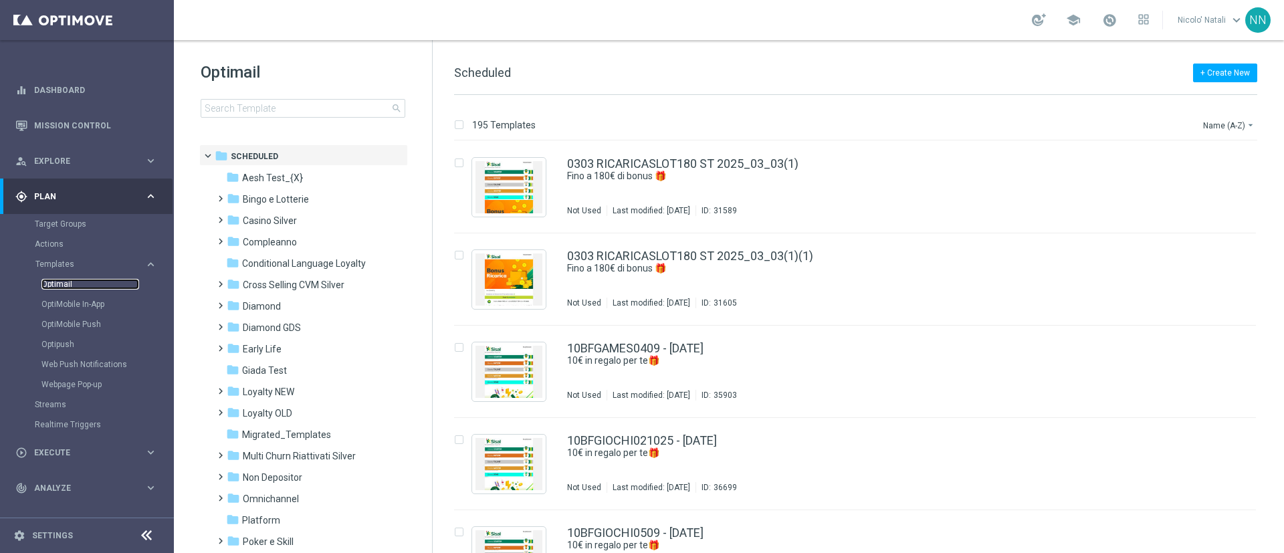
click at [60, 284] on link "Optimail" at bounding box center [90, 284] width 98 height 11
click at [274, 104] on input at bounding box center [303, 108] width 205 height 19
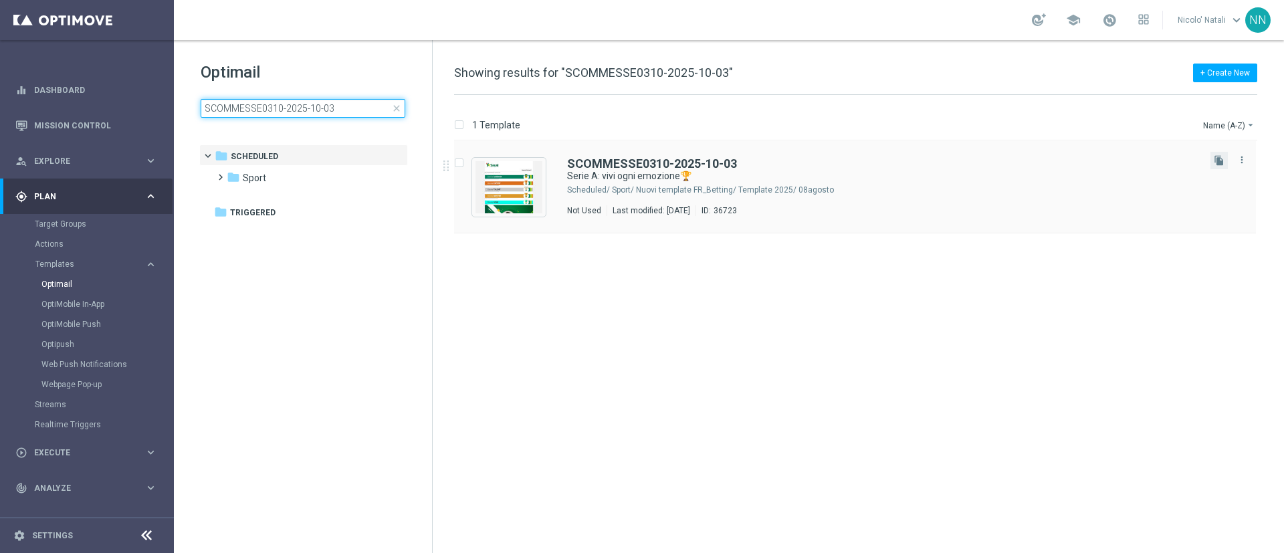
type input "SCOMMESSE0310-2025-10-03"
click at [1217, 167] on button "file_copy" at bounding box center [1219, 160] width 17 height 17
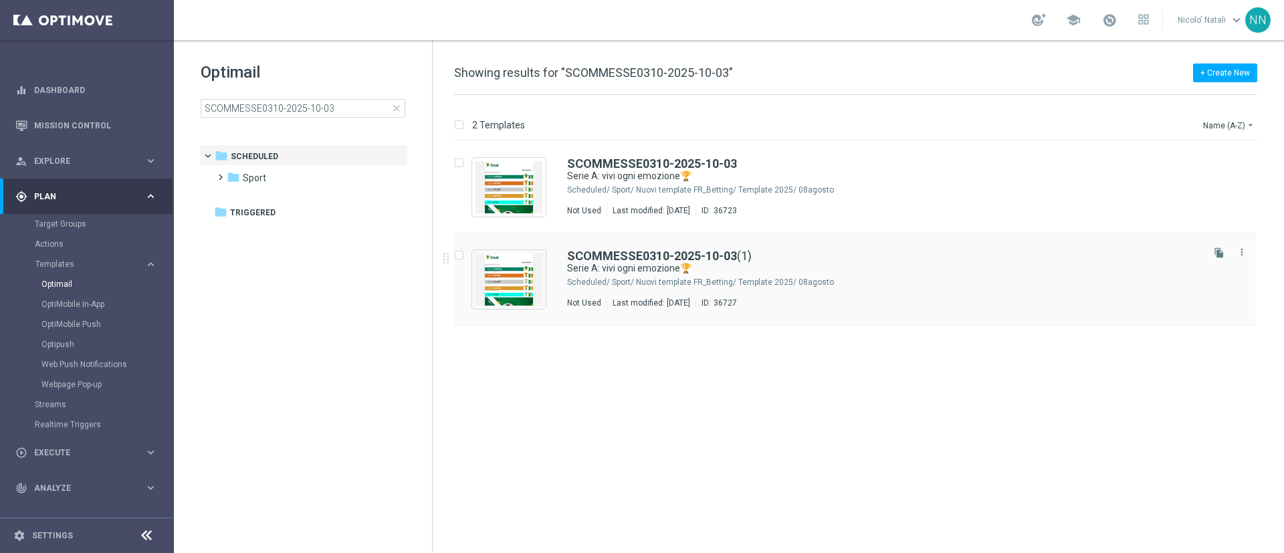
click at [1094, 277] on div "Sport/ Nuovi template FR_Betting/ Template 2025/ 08agosto" at bounding box center [906, 282] width 588 height 11
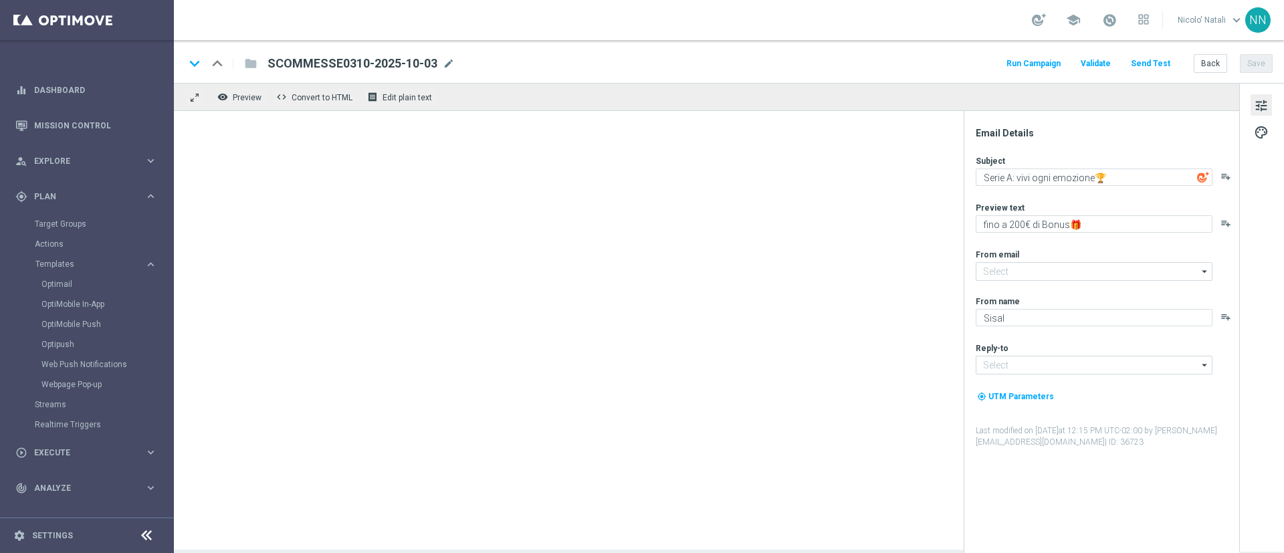
type input "[EMAIL_ADDRESS][DOMAIN_NAME]"
click at [445, 60] on span "mode_edit" at bounding box center [449, 64] width 12 height 12
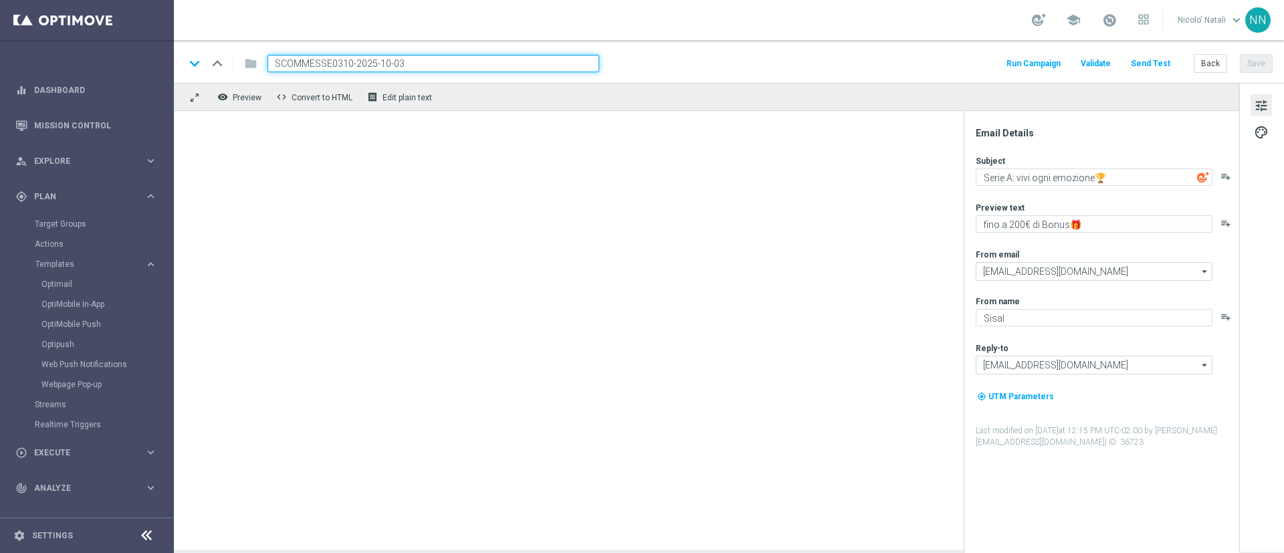
click at [445, 60] on input "SCOMMESSE0310-2025-10-03" at bounding box center [434, 63] width 332 height 17
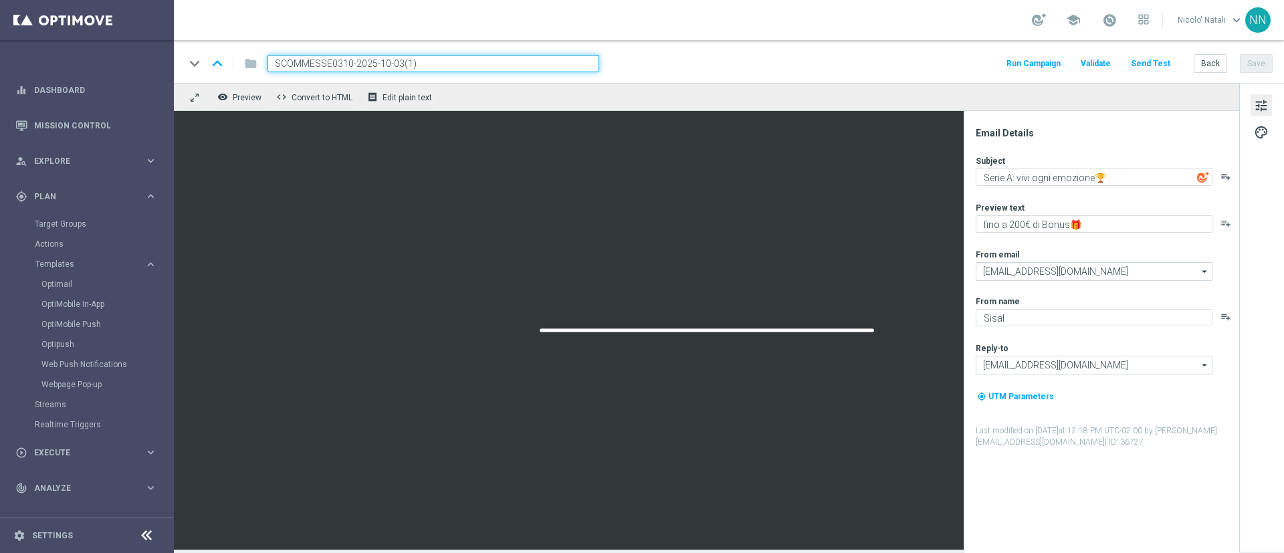
type input "SCOMMESSE0310-2025-10-03(1)"
click at [445, 60] on input "SCOMMESSE0310-2025-10-03(1)" at bounding box center [434, 63] width 332 height 17
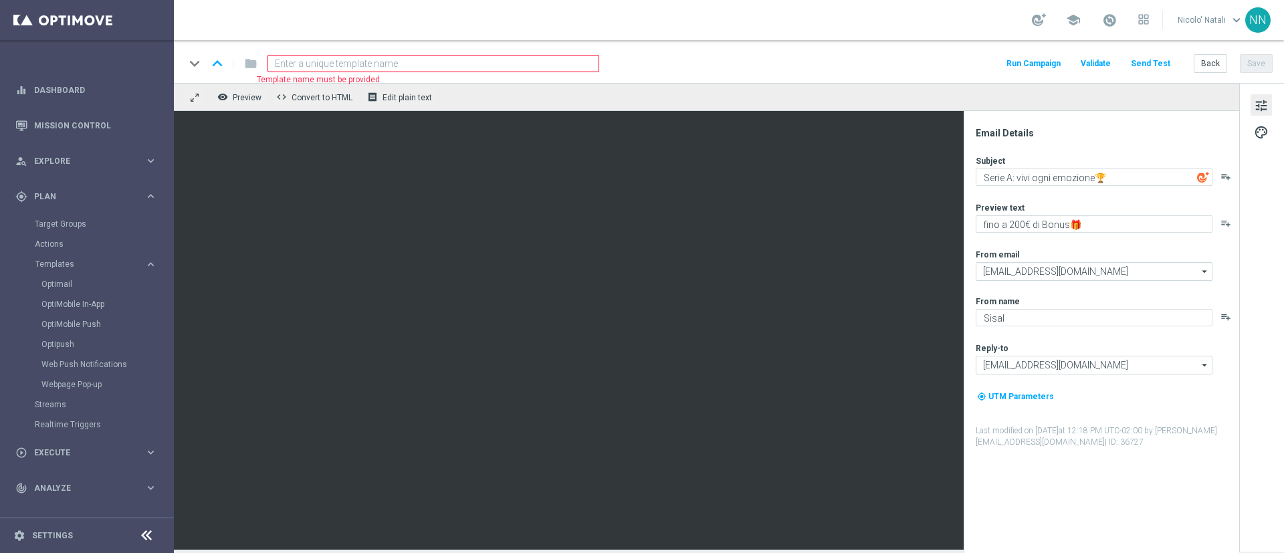
paste input "SCOMMESSEDEP0310-2025-10-03"
type input "SCOMMESSEDEP0310-2025-10-03"
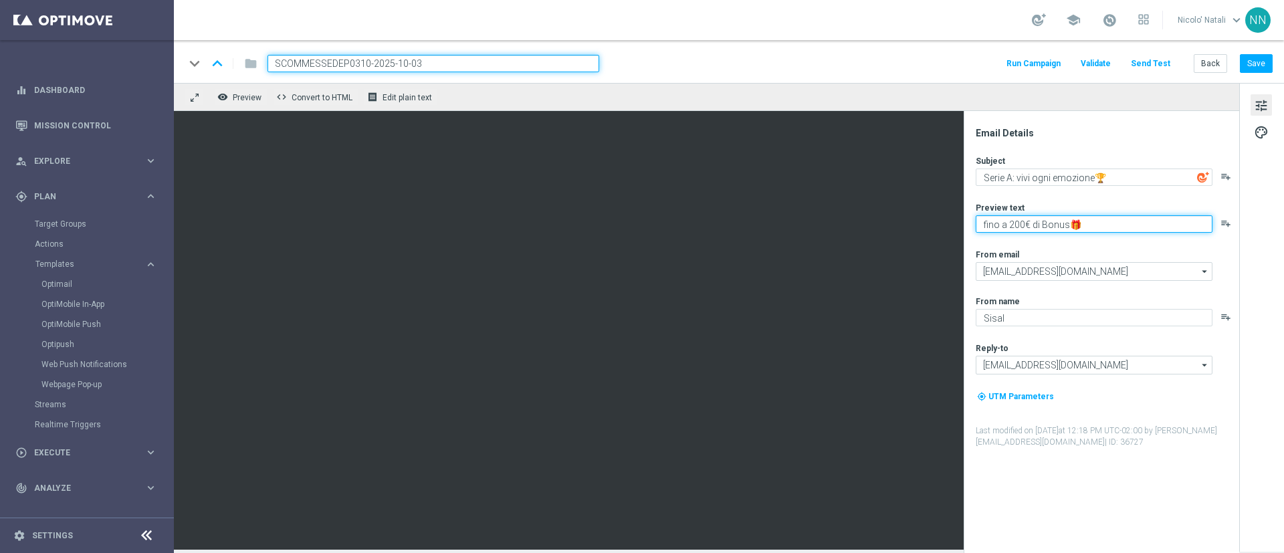
click at [1021, 220] on textarea "fino a 200€ di Bonus🎁" at bounding box center [1094, 223] width 237 height 17
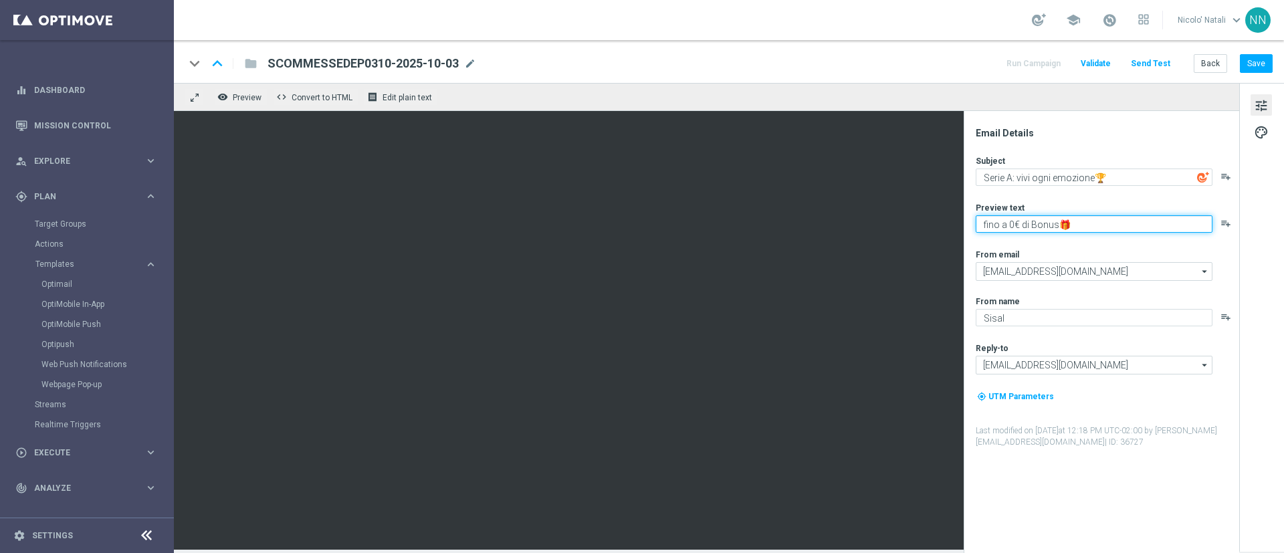
type textarea "fino a 50€ di Bonus🎁"
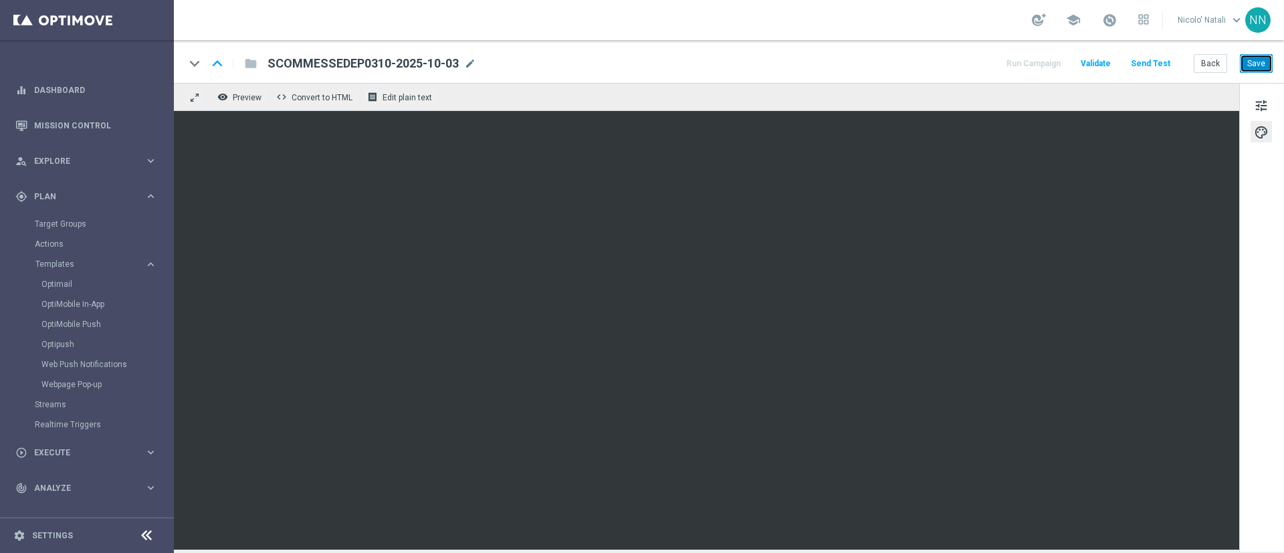
click at [1265, 65] on button "Save" at bounding box center [1256, 63] width 33 height 19
click at [1259, 59] on button "Save" at bounding box center [1256, 63] width 33 height 19
click at [60, 263] on span "Templates" at bounding box center [83, 264] width 96 height 8
click at [60, 284] on link "Optimail" at bounding box center [90, 284] width 98 height 11
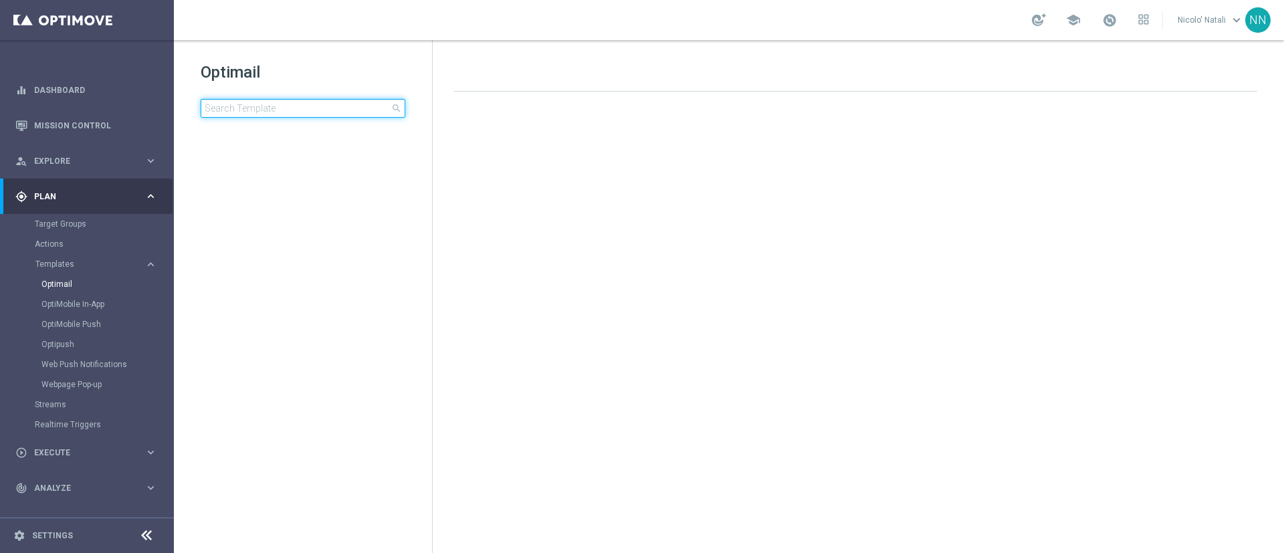
click at [368, 106] on input at bounding box center [303, 108] width 205 height 19
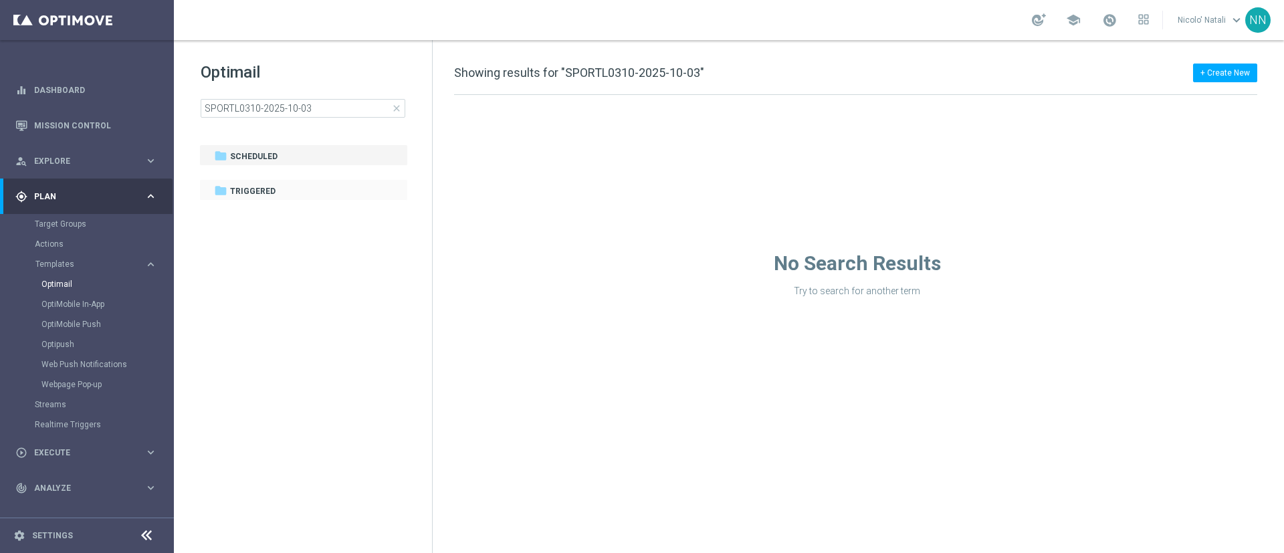
click at [318, 179] on div "folder Triggered more_vert" at bounding box center [303, 189] width 209 height 21
click at [313, 193] on div "folder Triggered" at bounding box center [296, 191] width 165 height 15
click at [320, 103] on input "SPORTL0310-2025-10-03" at bounding box center [303, 108] width 205 height 19
type input "SPORTL0310-2025"
click at [280, 159] on div "folder Scheduled" at bounding box center [296, 156] width 165 height 15
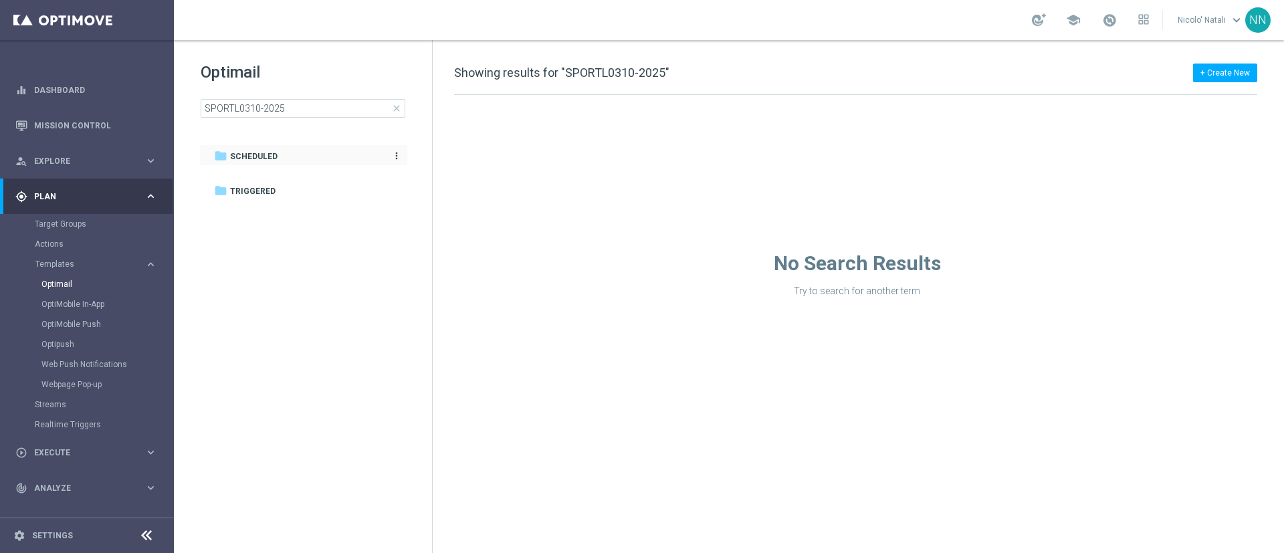
click at [280, 159] on div "folder Scheduled" at bounding box center [296, 156] width 165 height 15
click at [303, 111] on input "SPORTL0310-2025" at bounding box center [303, 108] width 205 height 19
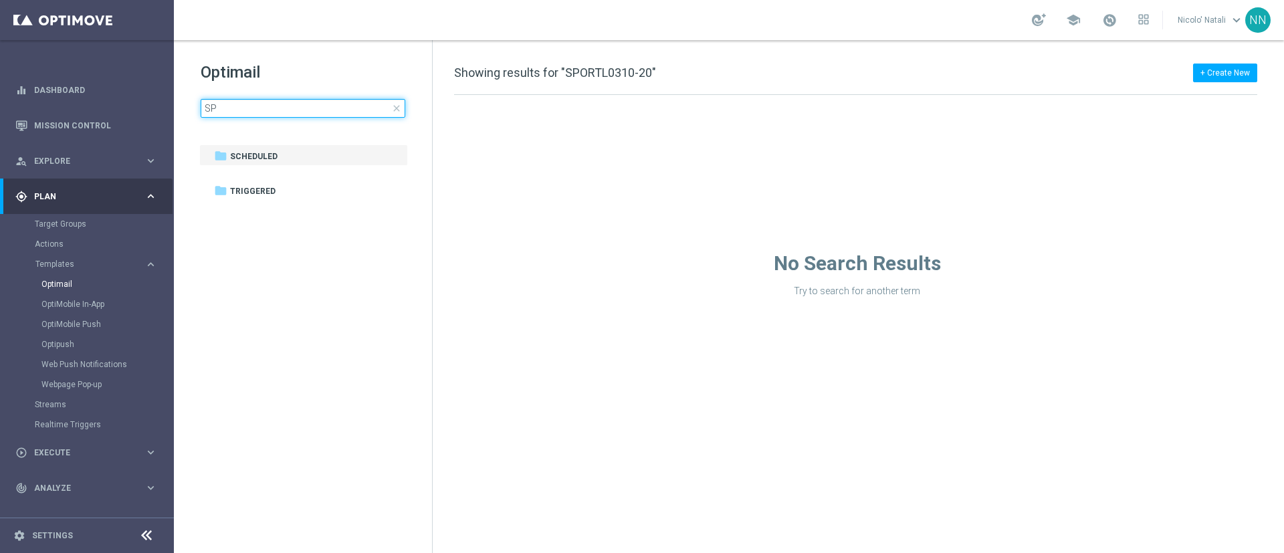
type input "S"
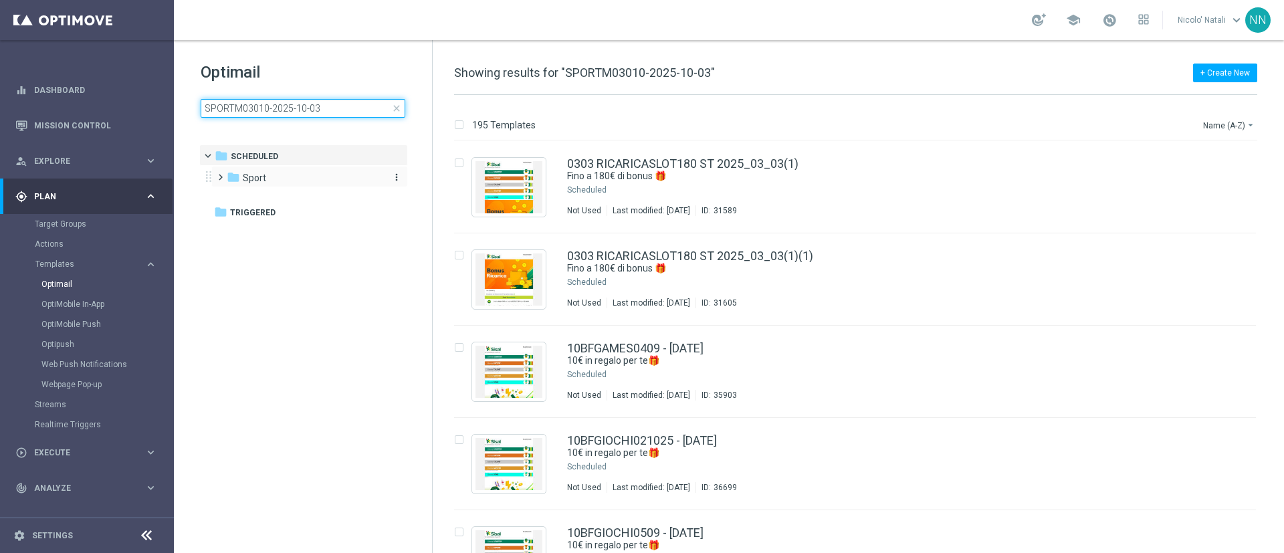
type input "SPORTM03010-2025-10-03"
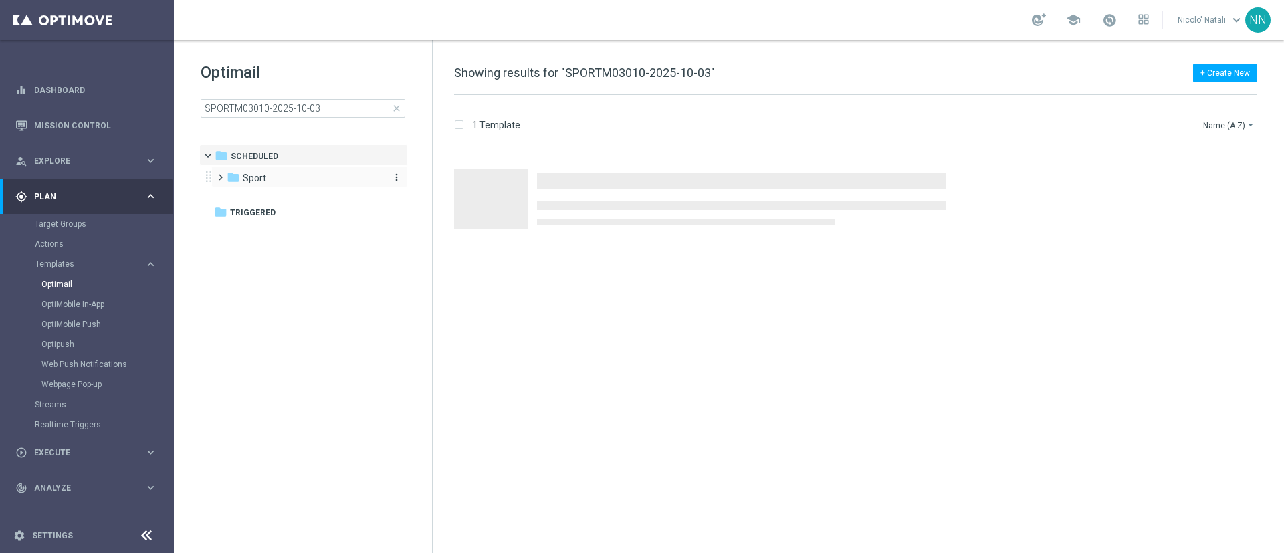
click at [291, 180] on div "folder Sport" at bounding box center [304, 178] width 154 height 15
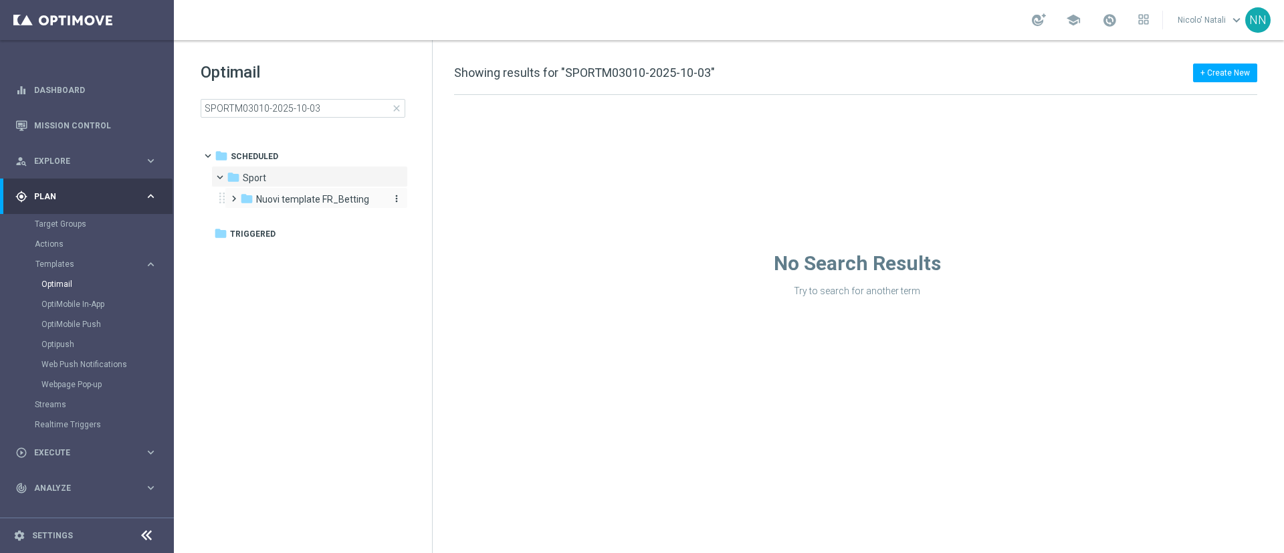
click at [294, 193] on span "Nuovi template FR_Betting" at bounding box center [312, 199] width 113 height 12
click at [296, 210] on div "folder Template 2025 more_vert" at bounding box center [323, 219] width 170 height 21
click at [299, 220] on span "Template 2025" at bounding box center [302, 221] width 64 height 12
click at [300, 239] on span "08agosto" at bounding box center [302, 242] width 40 height 12
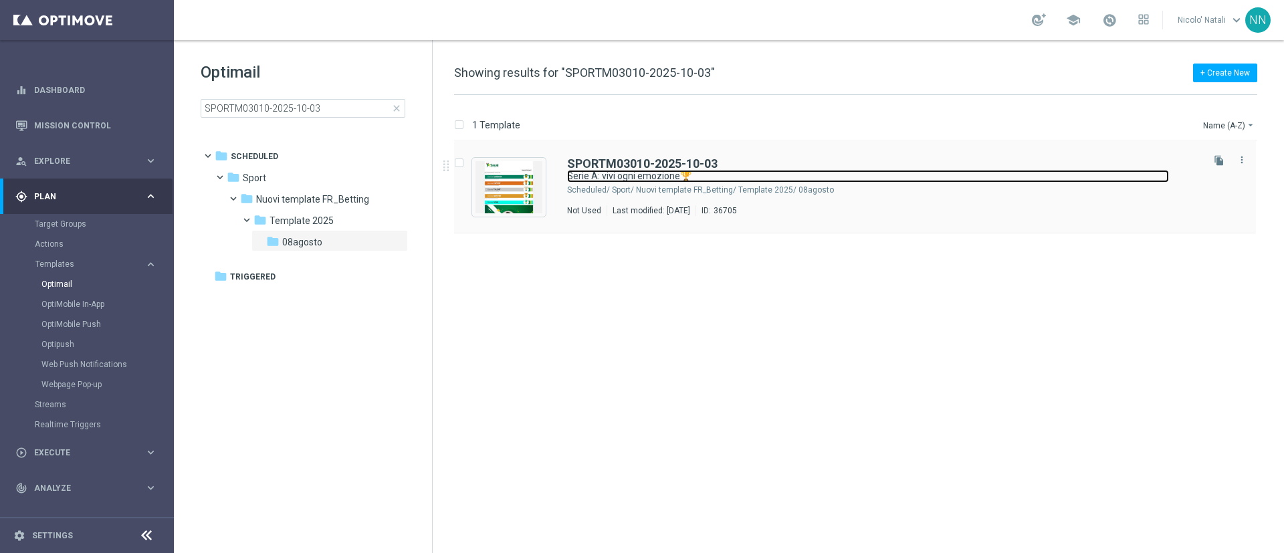
click at [823, 182] on link "Serie A: vivi ogni emozione🏆" at bounding box center [868, 176] width 602 height 13
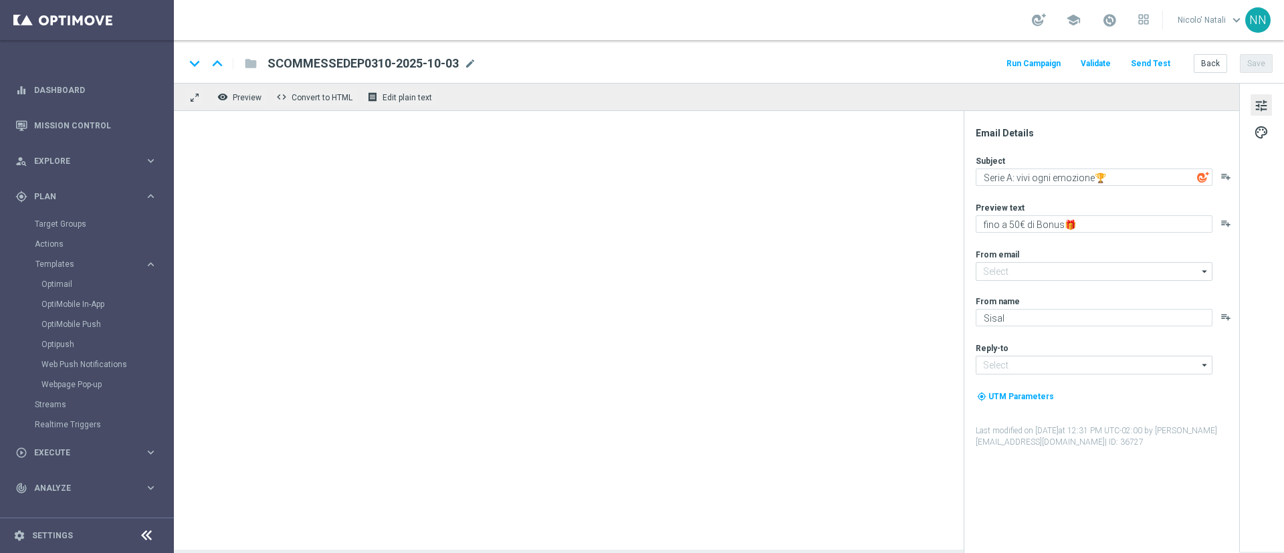
type input "[EMAIL_ADDRESS][DOMAIN_NAME]"
type textarea "fino a 20€ di Bonus🎁"
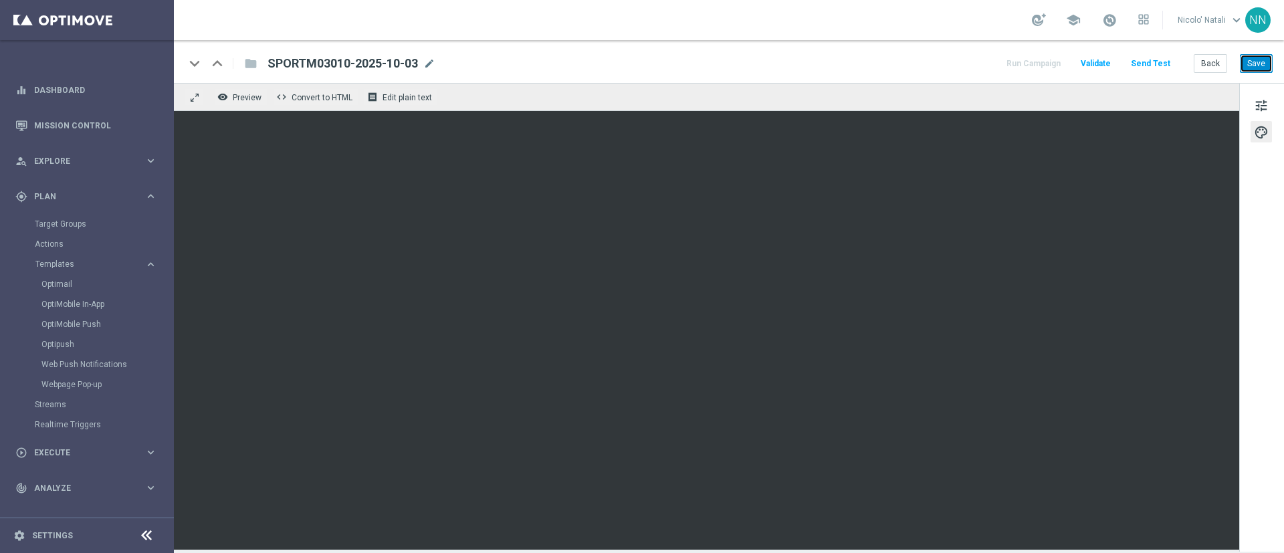
click at [1243, 62] on button "Save" at bounding box center [1256, 63] width 33 height 19
click at [216, 63] on div "keyboard_arrow_up" at bounding box center [217, 64] width 20 height 20
click at [185, 67] on div "keyboard_arrow_down" at bounding box center [195, 64] width 20 height 20
click at [425, 68] on div "SPORTM03010-2025-10-03 mode_edit" at bounding box center [352, 63] width 168 height 17
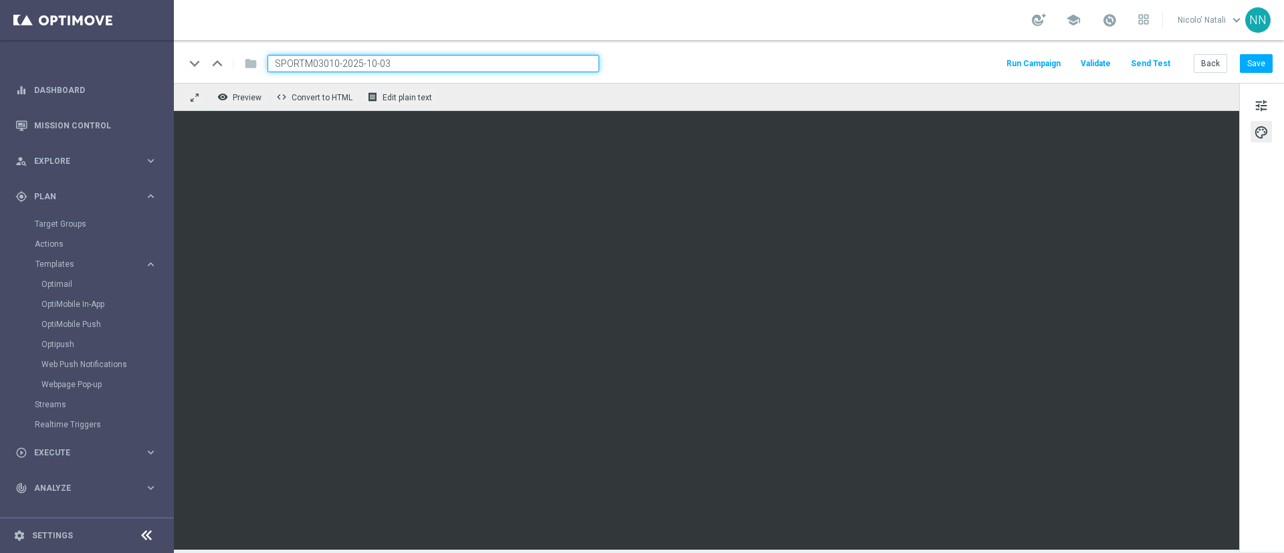
click at [429, 62] on input "SPORTM03010-2025-10-03" at bounding box center [434, 63] width 332 height 17
click at [63, 281] on link "Optimail" at bounding box center [90, 284] width 98 height 11
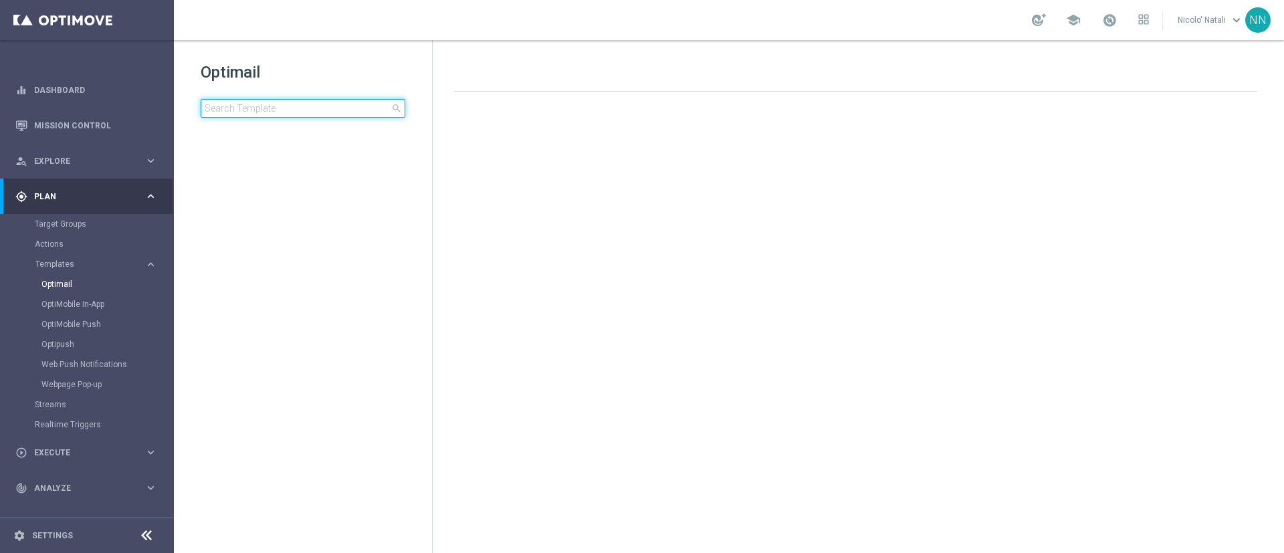
click at [314, 100] on input at bounding box center [303, 108] width 205 height 19
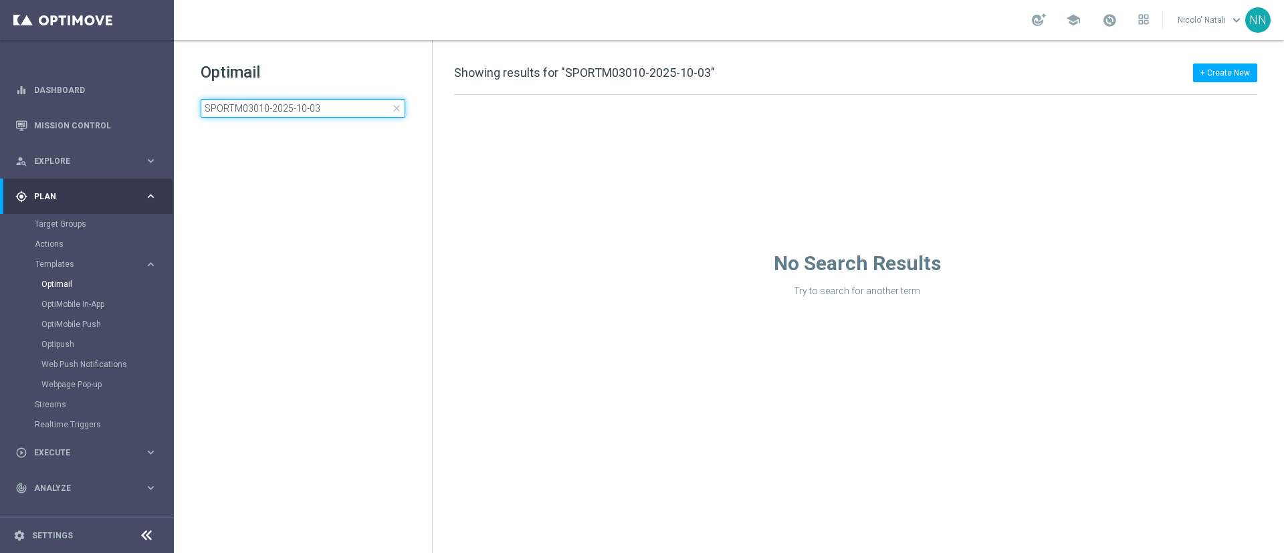
click at [243, 108] on input "SPORTM03010-2025-10-03" at bounding box center [303, 108] width 205 height 19
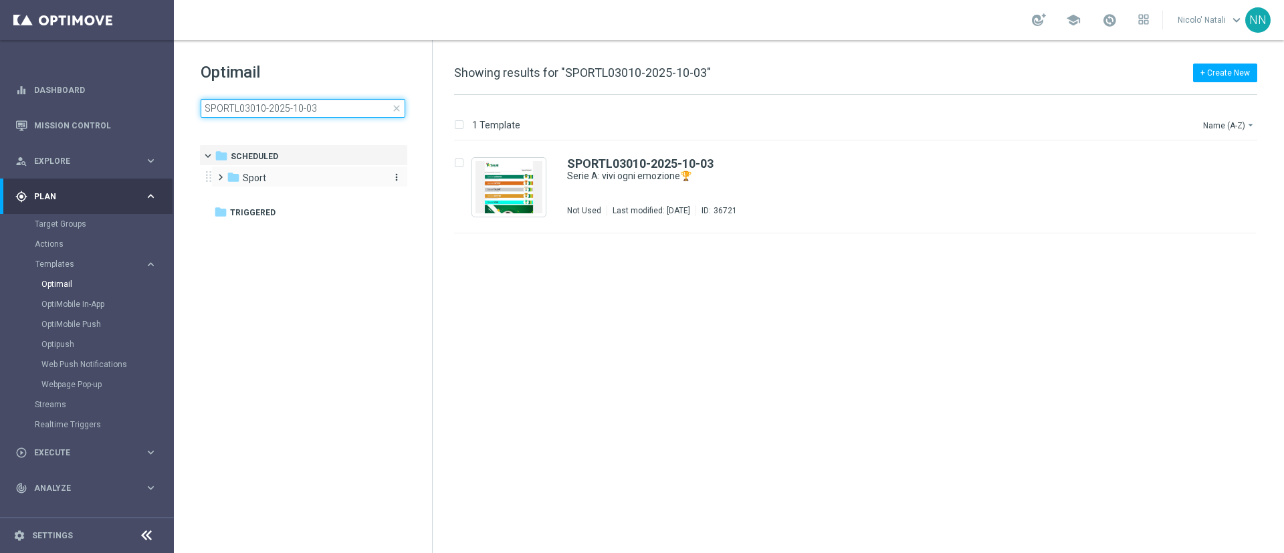
type input "SPORTL03010-2025-10-03"
click at [255, 171] on div "folder Sport" at bounding box center [304, 178] width 154 height 15
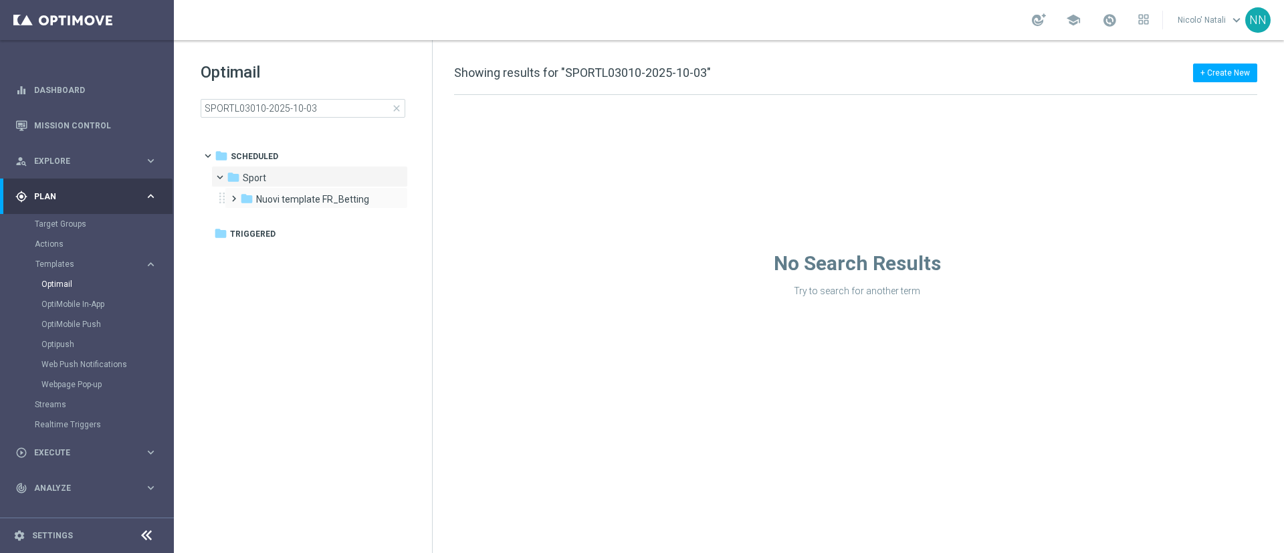
click at [372, 207] on div "folder Nuovi template FR_Betting more_vert" at bounding box center [316, 197] width 183 height 21
click at [347, 198] on span "Nuovi template FR_Betting" at bounding box center [312, 199] width 113 height 12
click at [329, 228] on div "folder Template 2025" at bounding box center [318, 220] width 131 height 15
click at [324, 240] on div "folder [DATE]" at bounding box center [326, 242] width 120 height 15
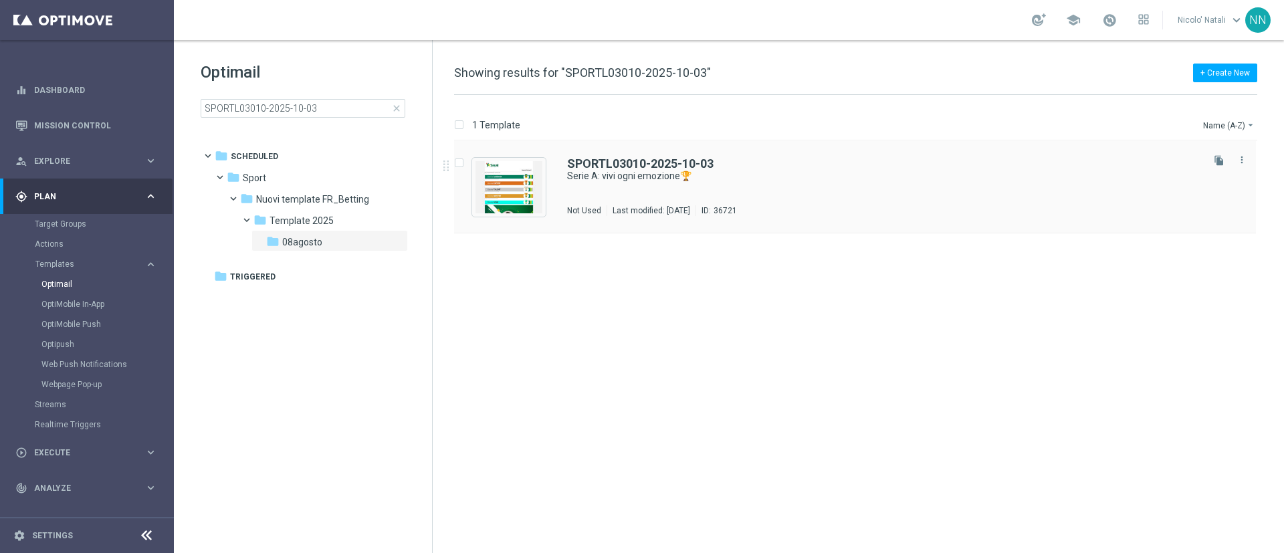
click at [588, 207] on div "Not Used" at bounding box center [584, 210] width 34 height 11
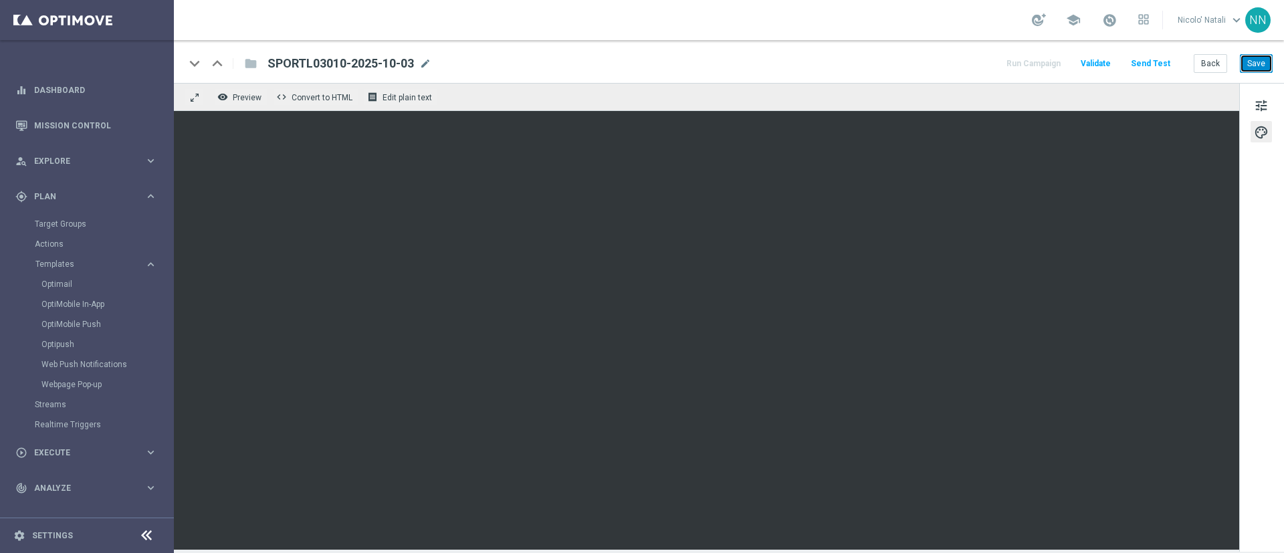
click at [1265, 62] on button "Save" at bounding box center [1256, 63] width 33 height 19
